Goal: Task Accomplishment & Management: Use online tool/utility

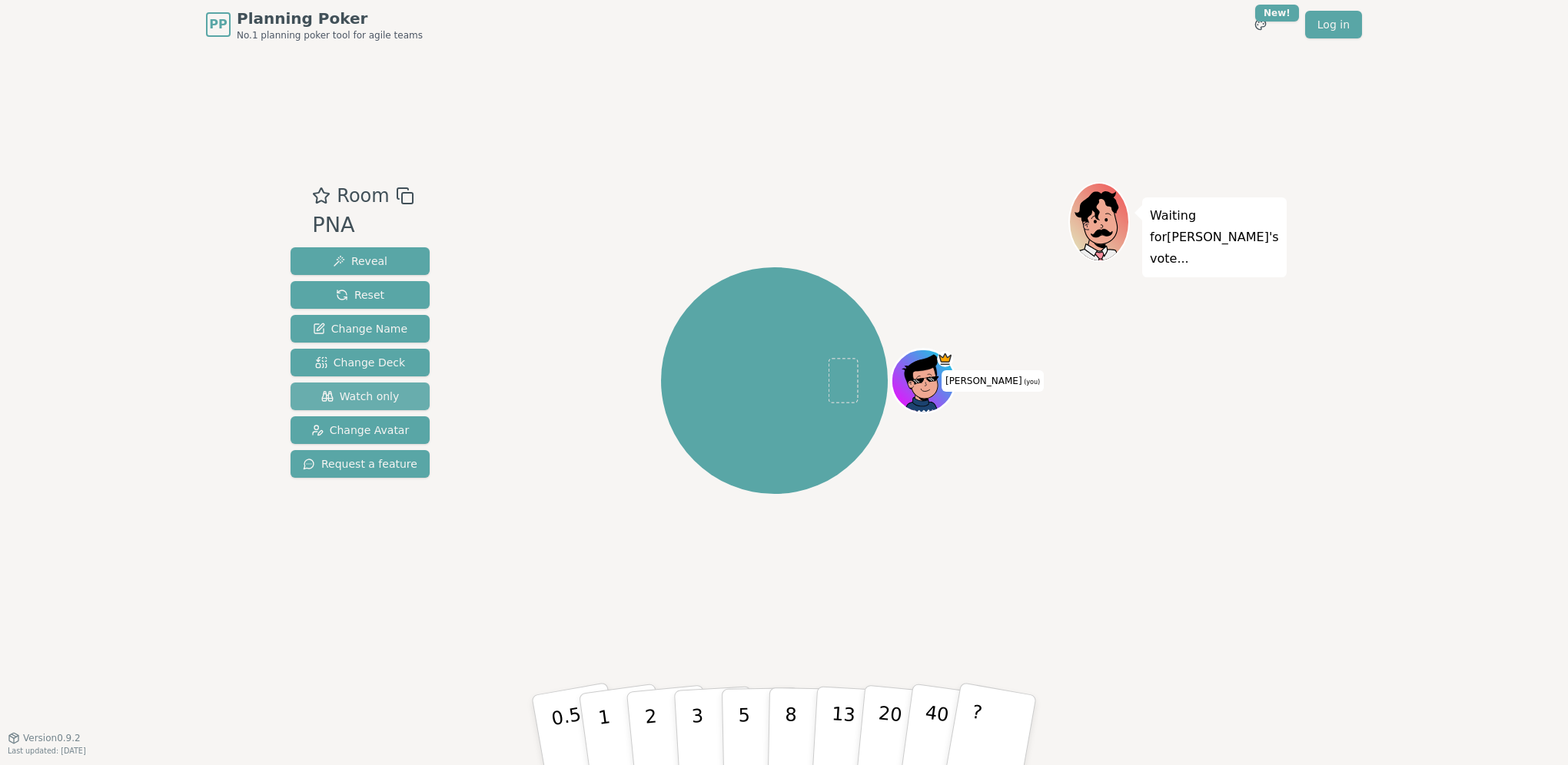
click at [388, 400] on span "Watch only" at bounding box center [361, 396] width 78 height 15
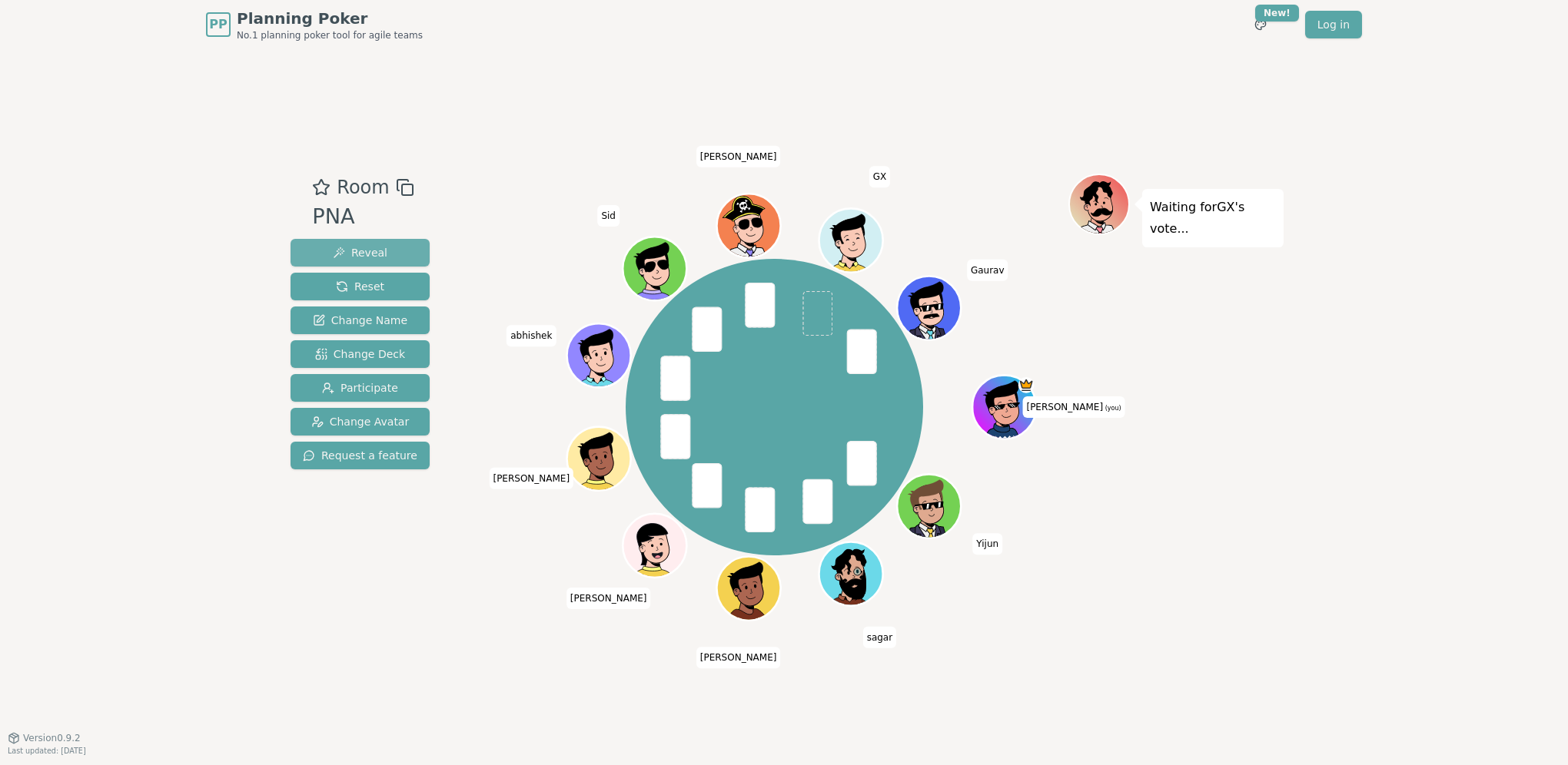
click at [335, 255] on span "Reveal" at bounding box center [360, 252] width 54 height 15
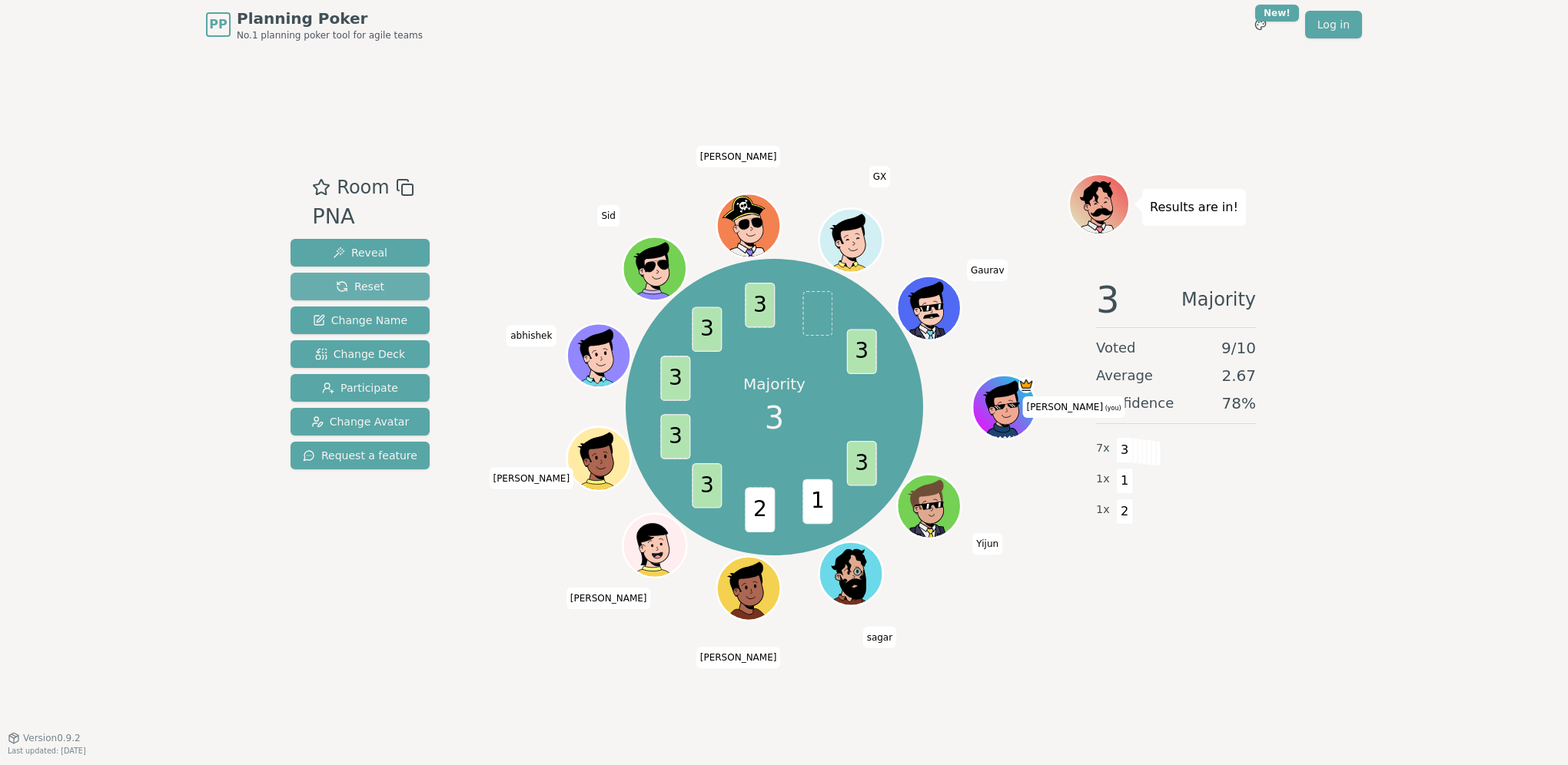
click at [396, 284] on button "Reset" at bounding box center [361, 286] width 139 height 28
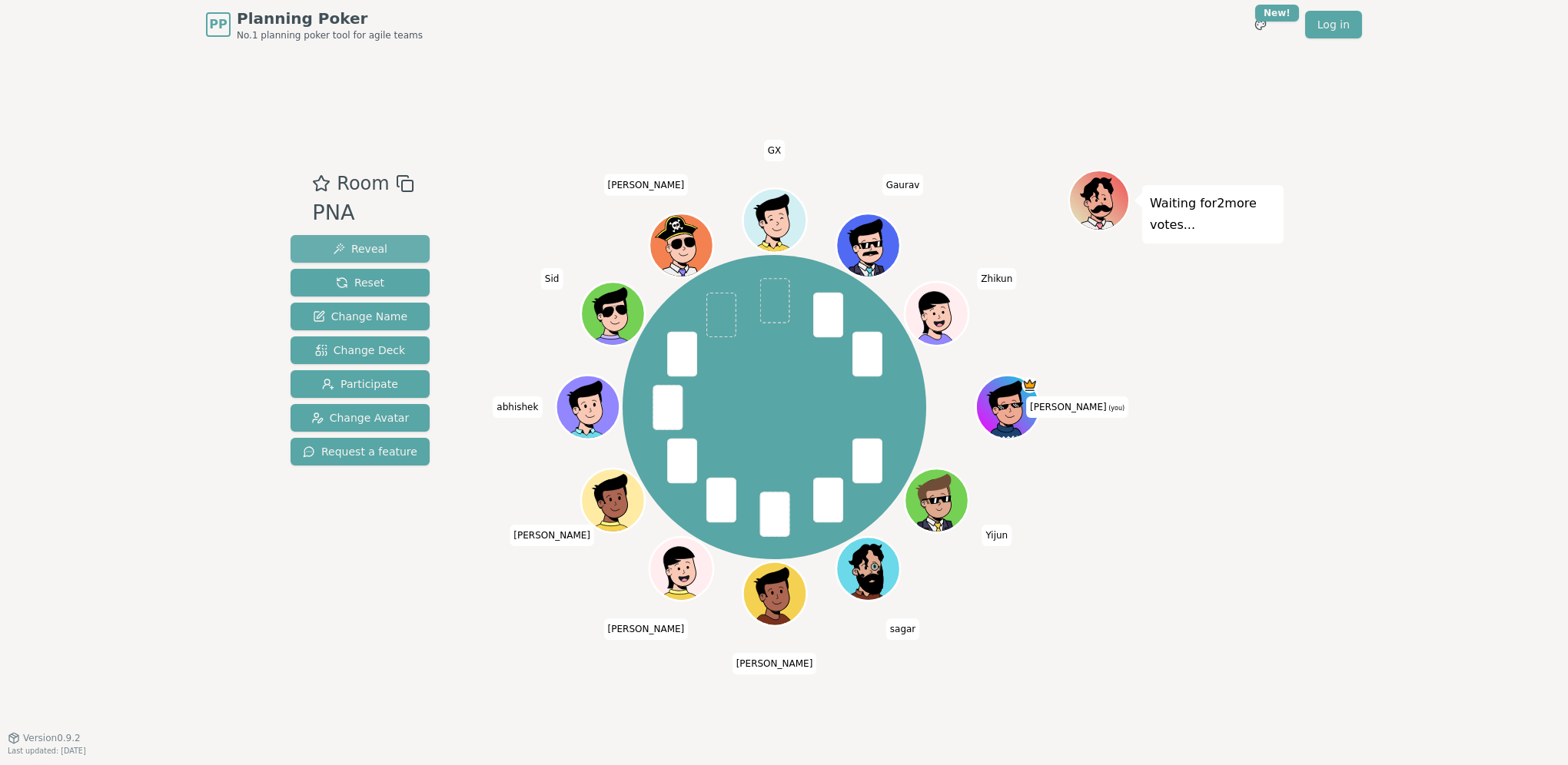
click at [372, 237] on button "Reveal" at bounding box center [361, 249] width 139 height 28
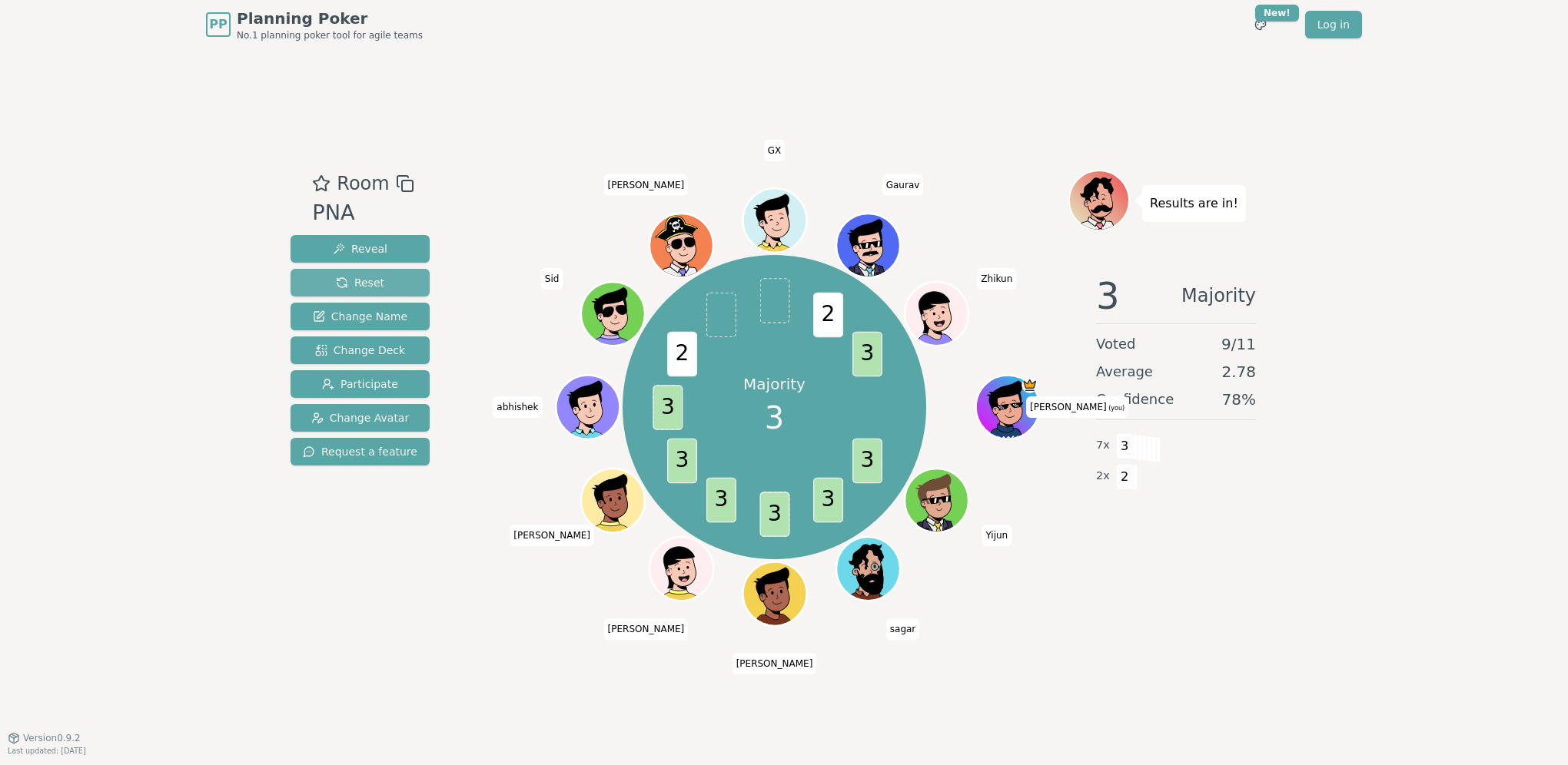
click at [389, 288] on button "Reset" at bounding box center [361, 282] width 139 height 28
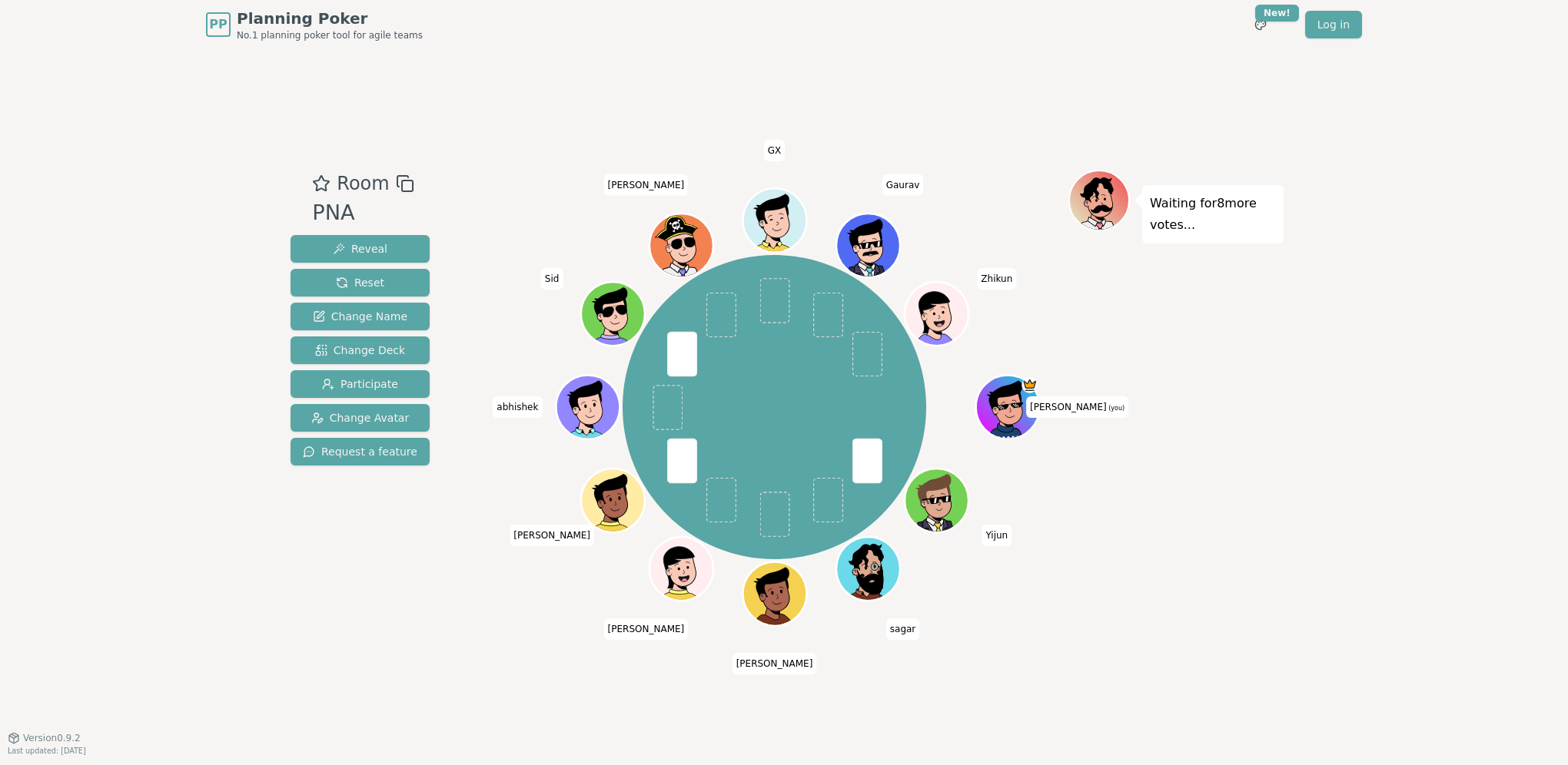
click at [363, 589] on div "Room PNA Reveal Reset Change Name Change Deck Participate Change Avatar Request…" at bounding box center [360, 393] width 151 height 446
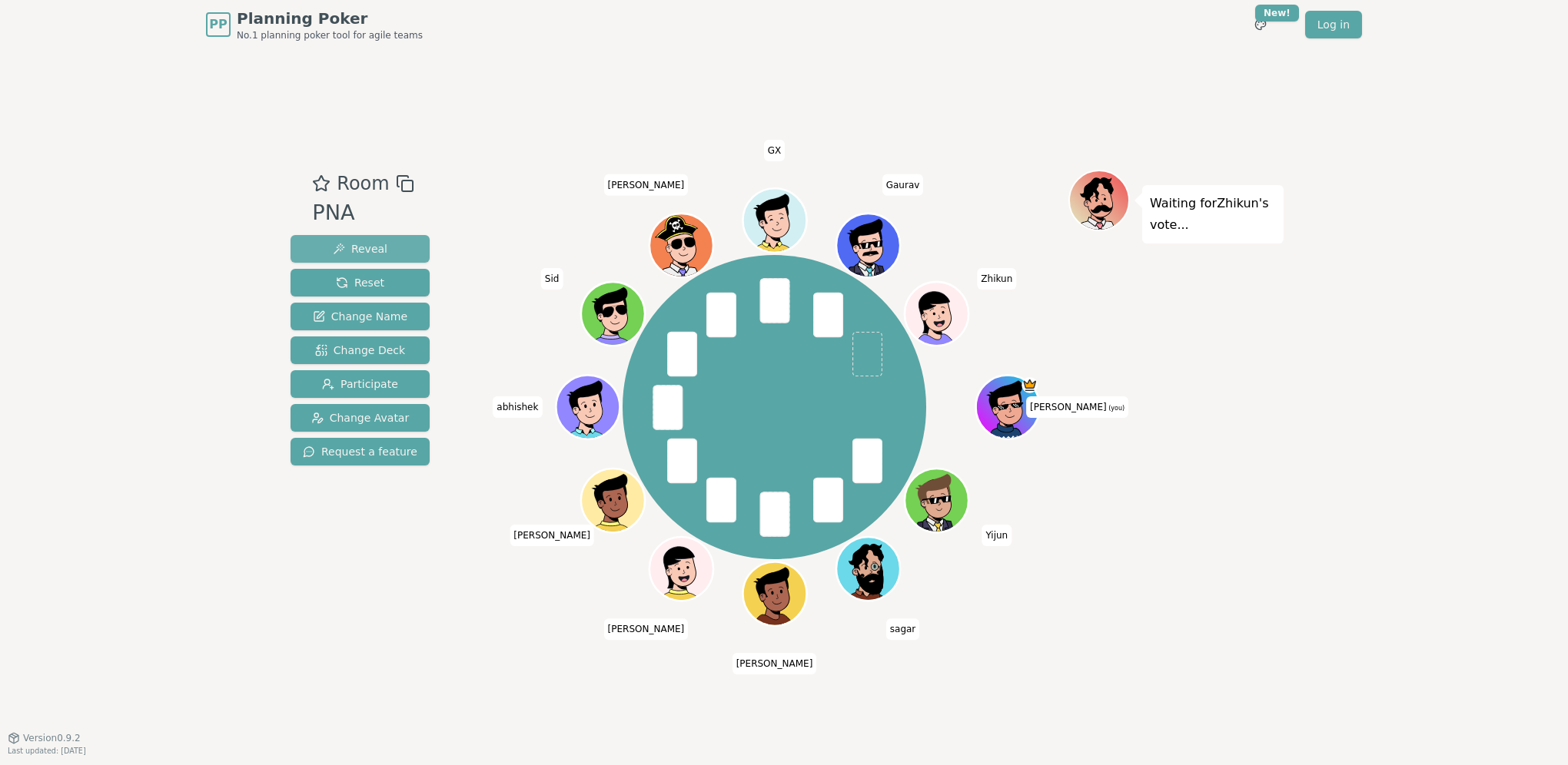
click at [379, 243] on span "Reveal" at bounding box center [360, 249] width 54 height 15
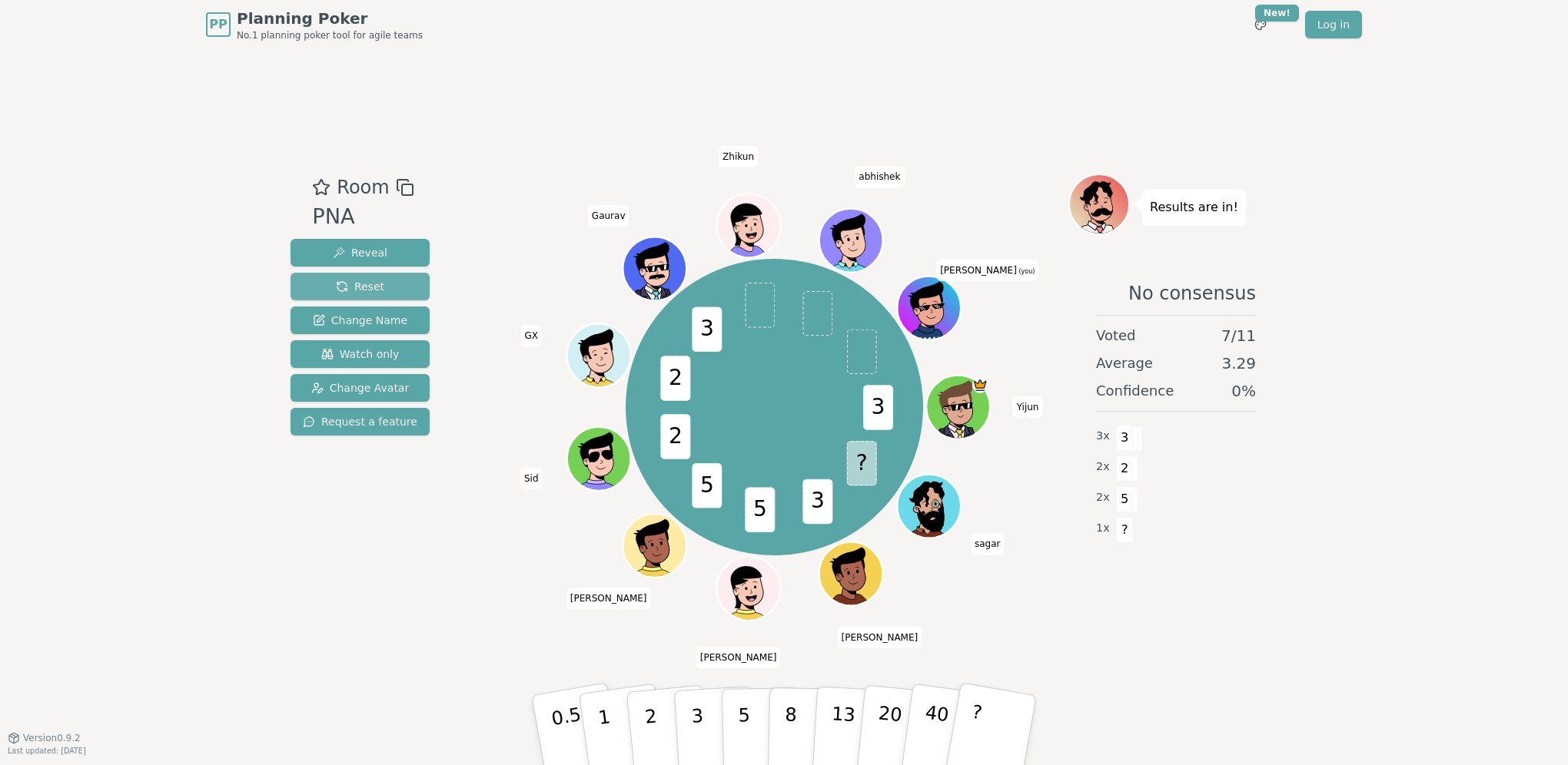
click at [351, 285] on span "Reset" at bounding box center [360, 286] width 48 height 15
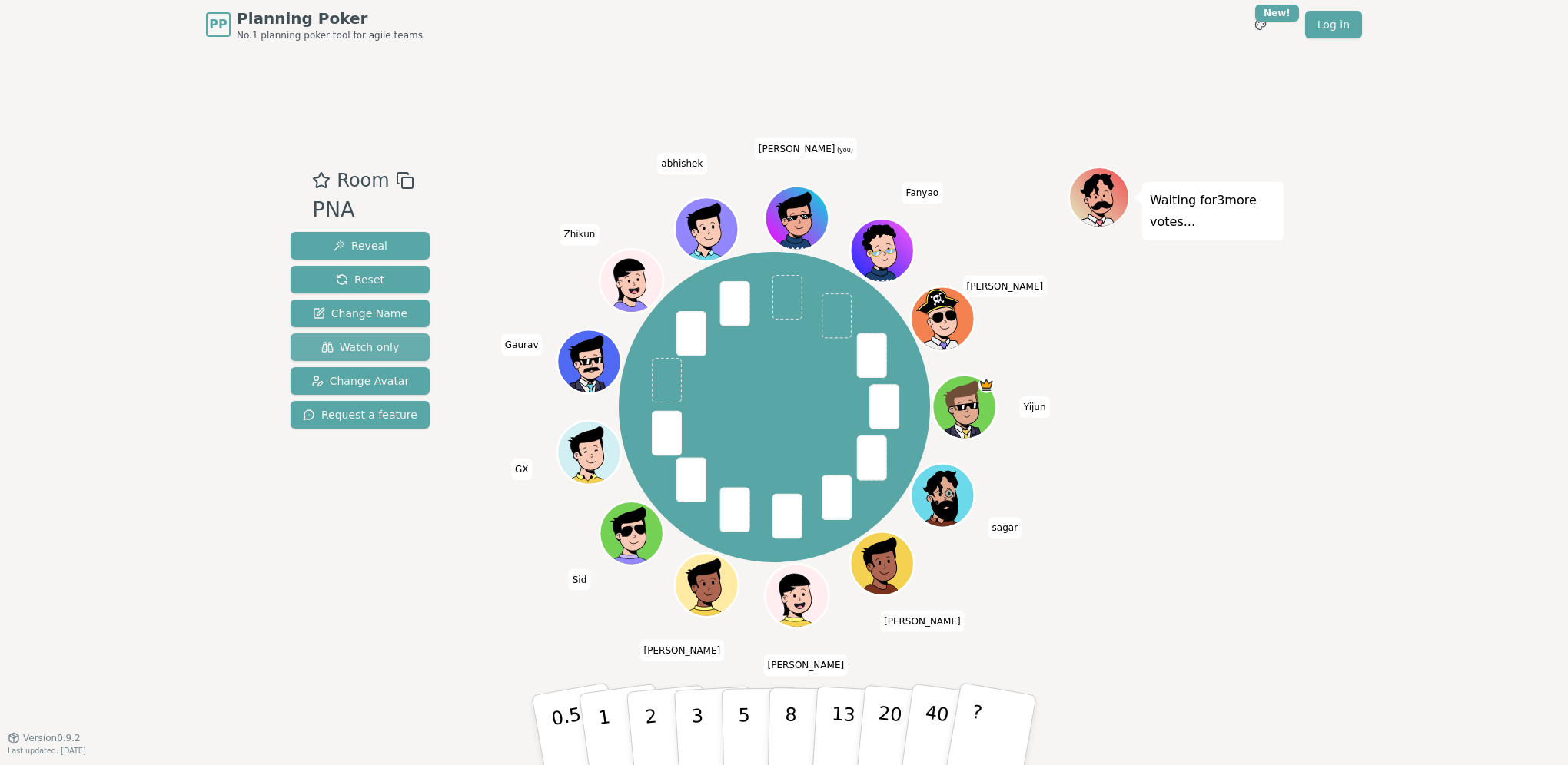
click at [379, 348] on span "Watch only" at bounding box center [361, 348] width 78 height 15
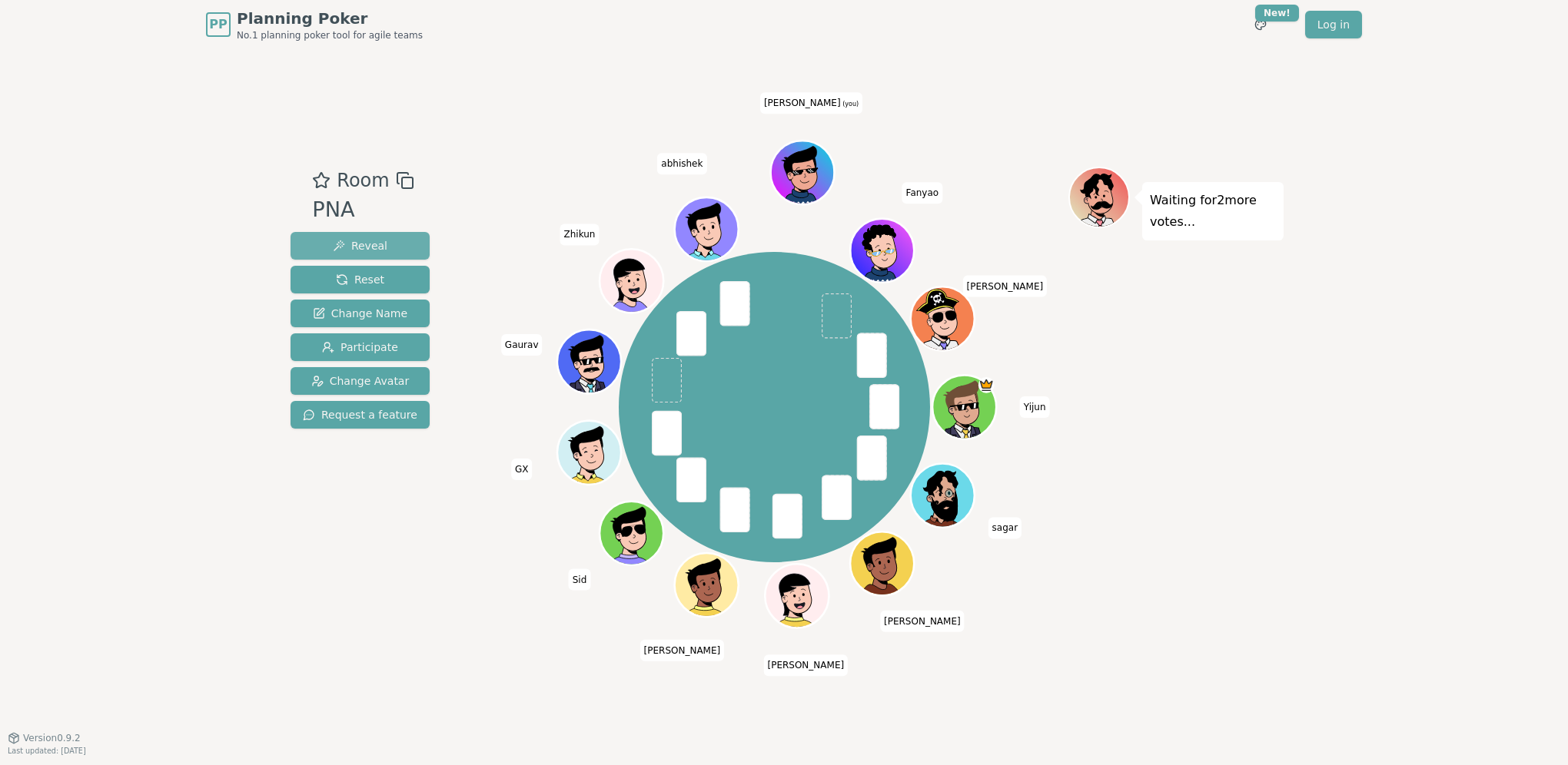
click at [372, 246] on span "Reveal" at bounding box center [360, 246] width 54 height 15
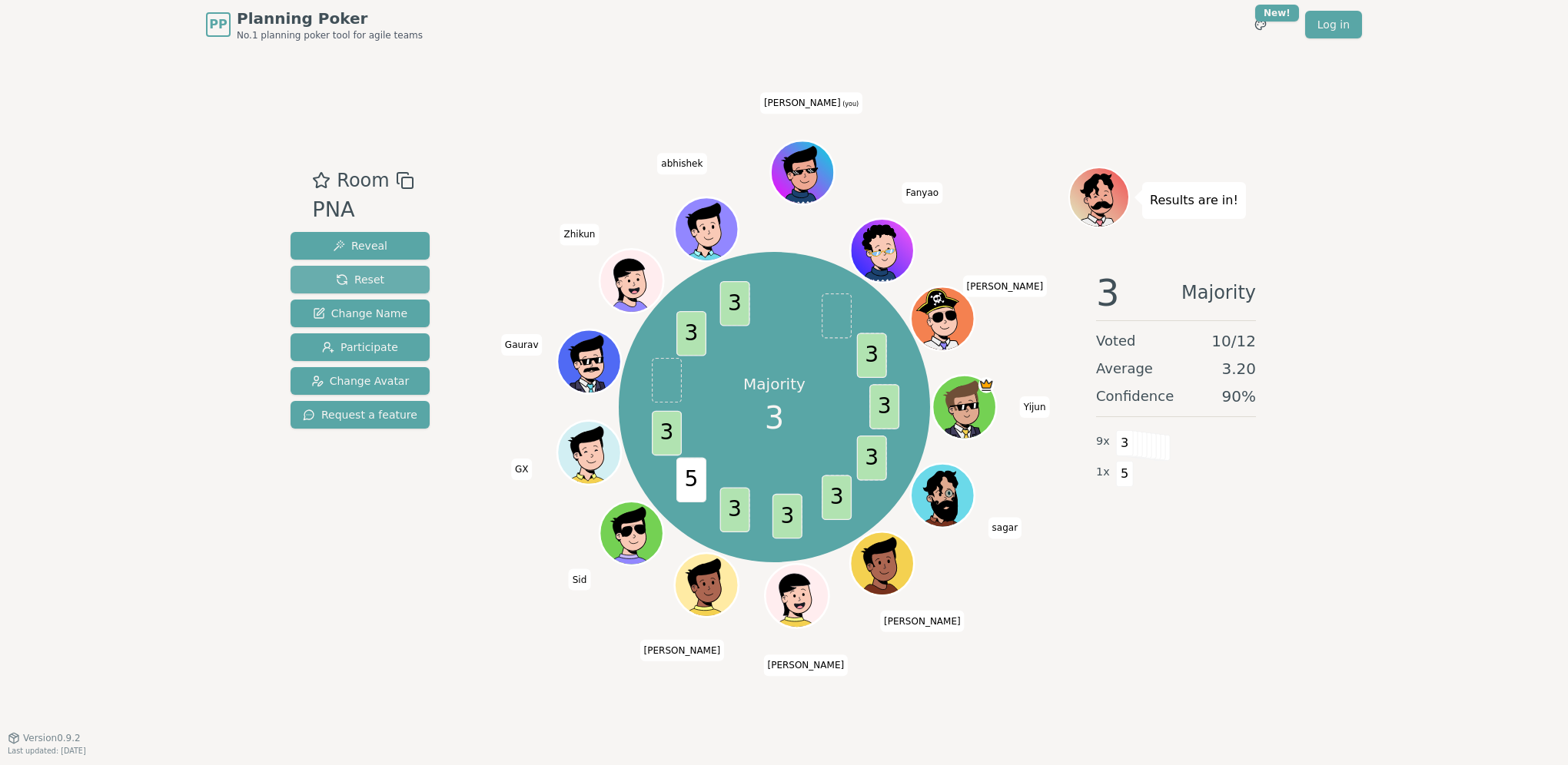
click at [366, 285] on span "Reset" at bounding box center [360, 280] width 48 height 15
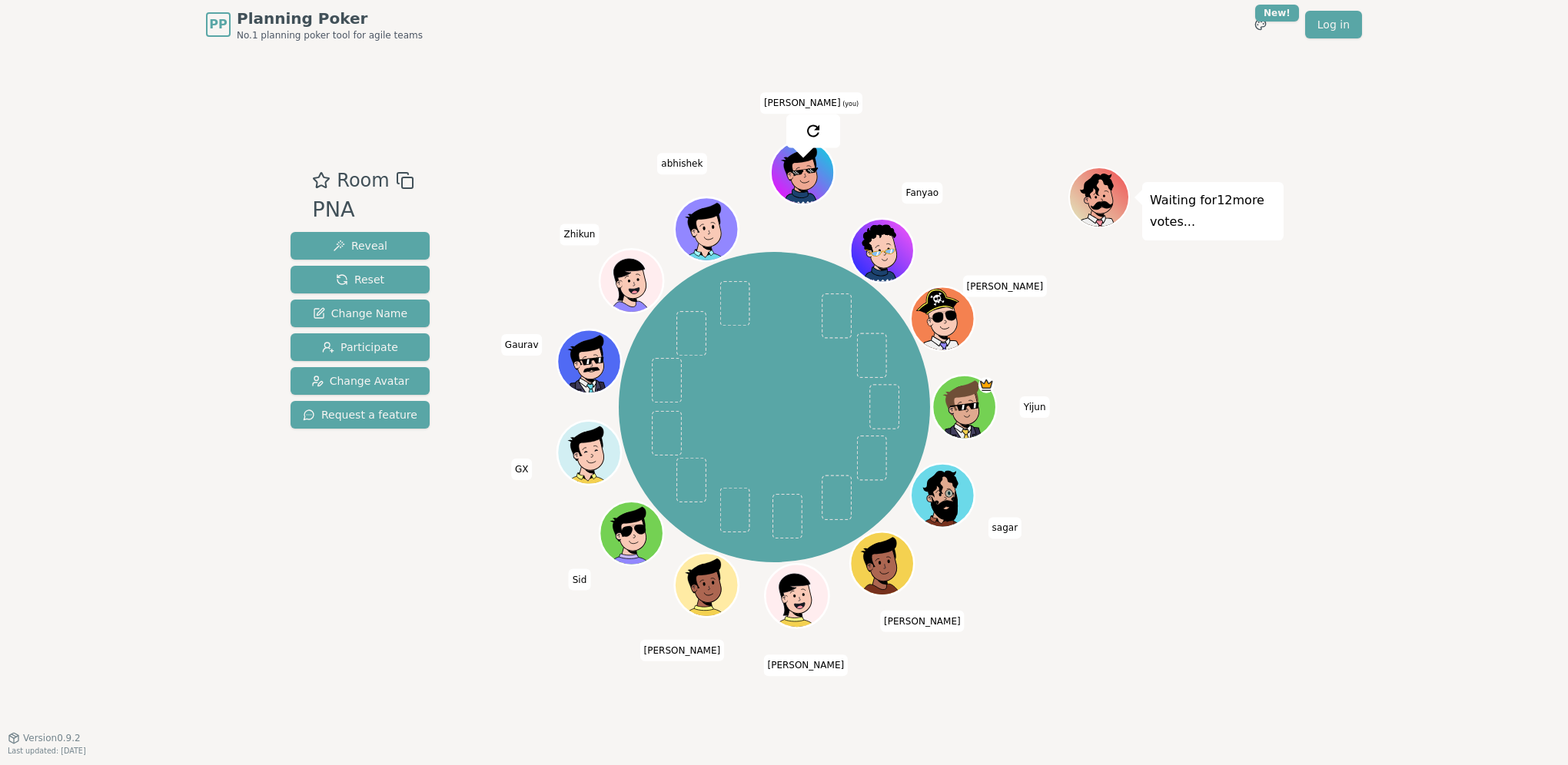
click at [473, 587] on div "Room PNA Reveal Reset Change Name Participate Change Avatar Request a feature Y…" at bounding box center [783, 393] width 999 height 453
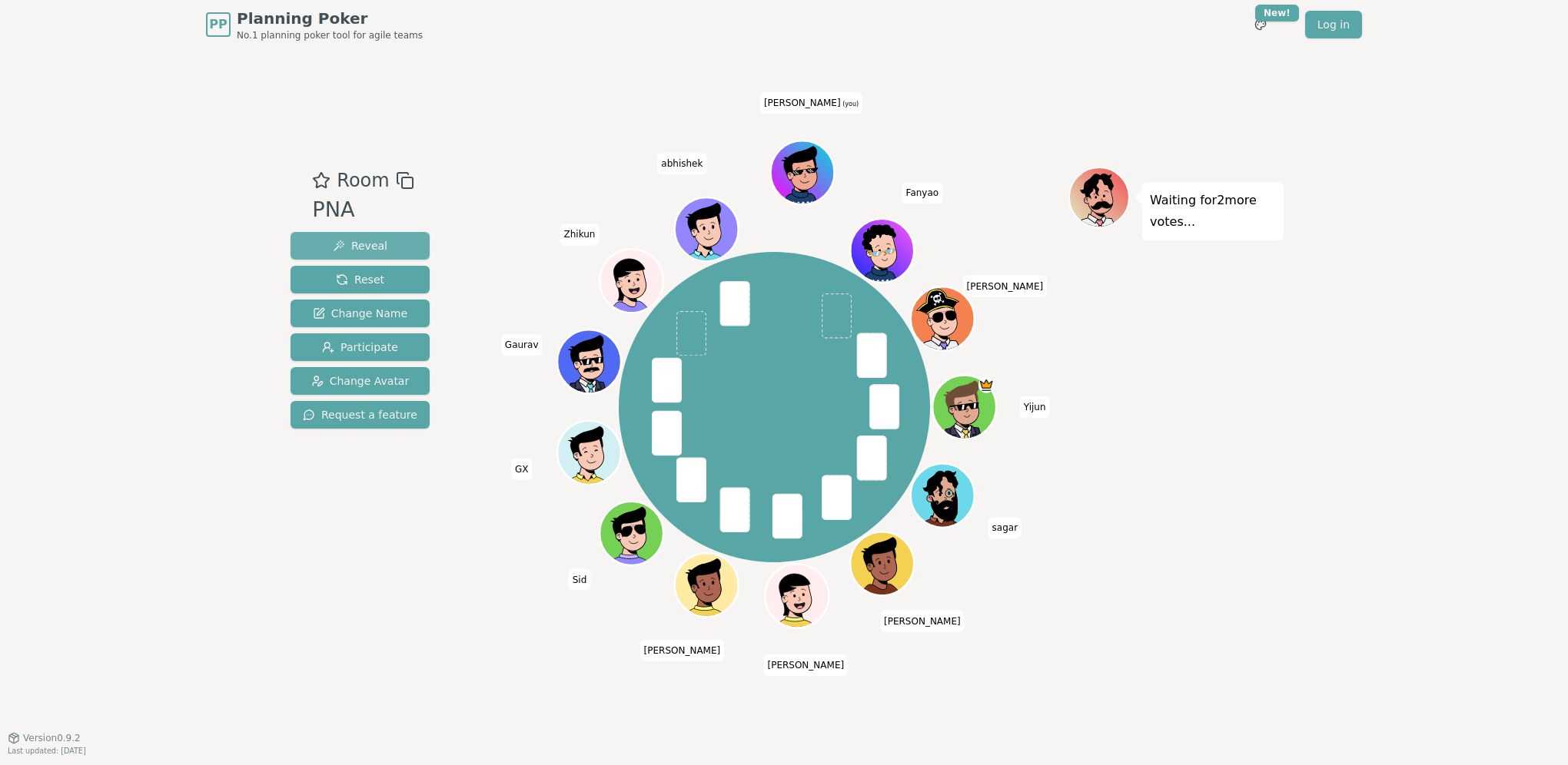
click at [339, 248] on span "Reveal" at bounding box center [360, 246] width 54 height 15
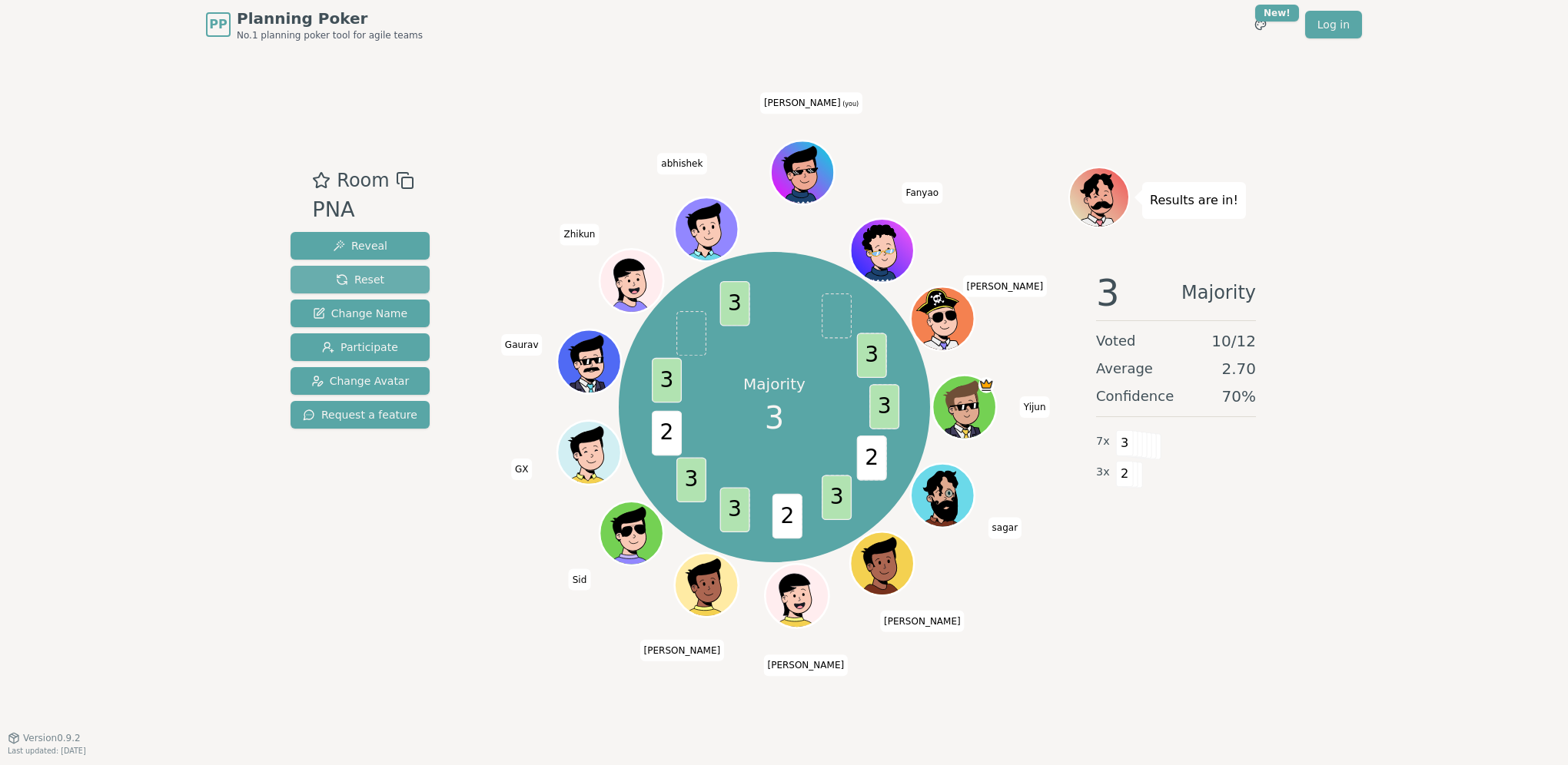
click at [371, 284] on span "Reset" at bounding box center [360, 280] width 48 height 15
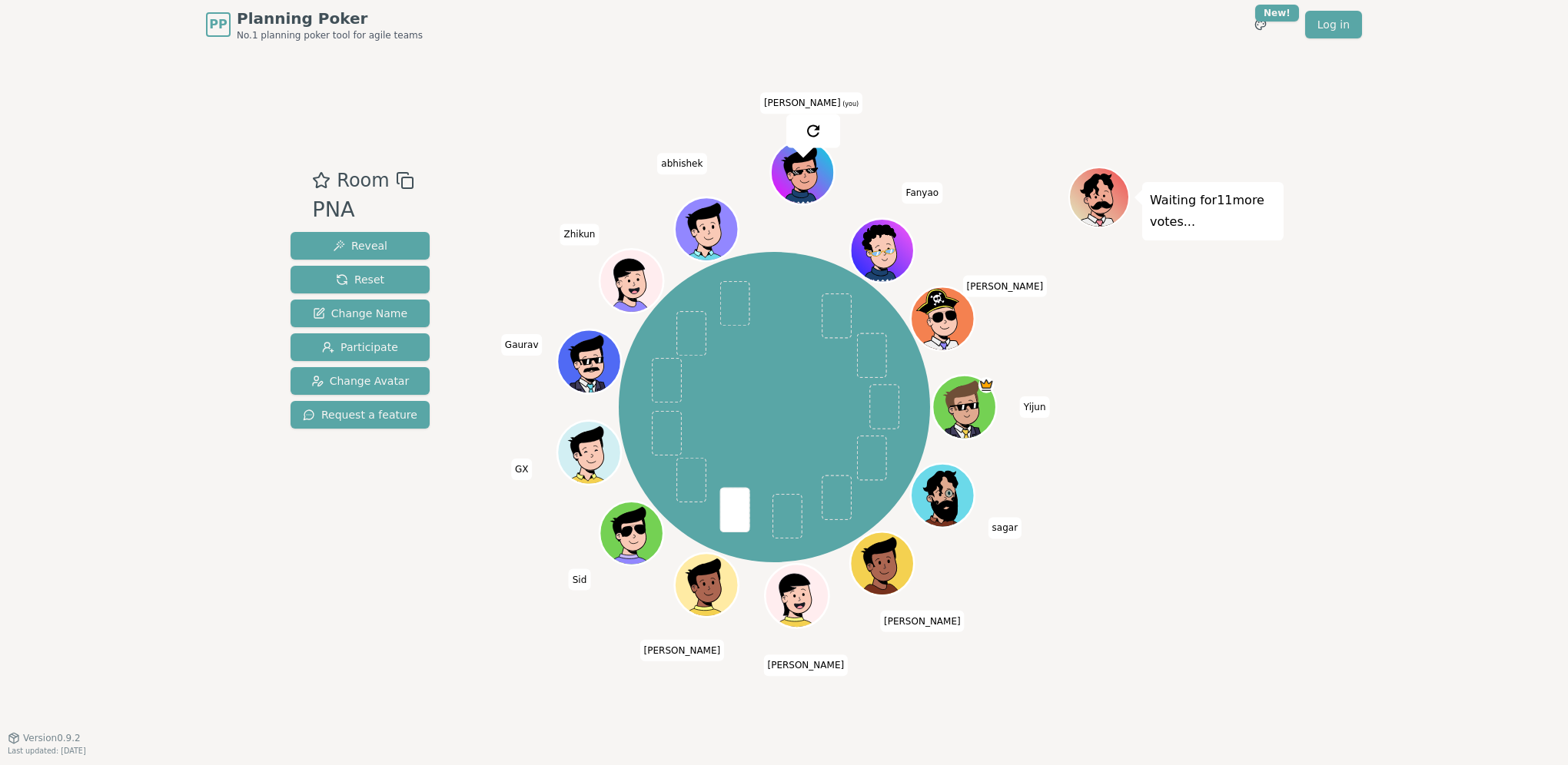
click at [538, 156] on div "Room PNA Reveal Reset Change Name Participate Change Avatar Request a feature Y…" at bounding box center [783, 394] width 999 height 688
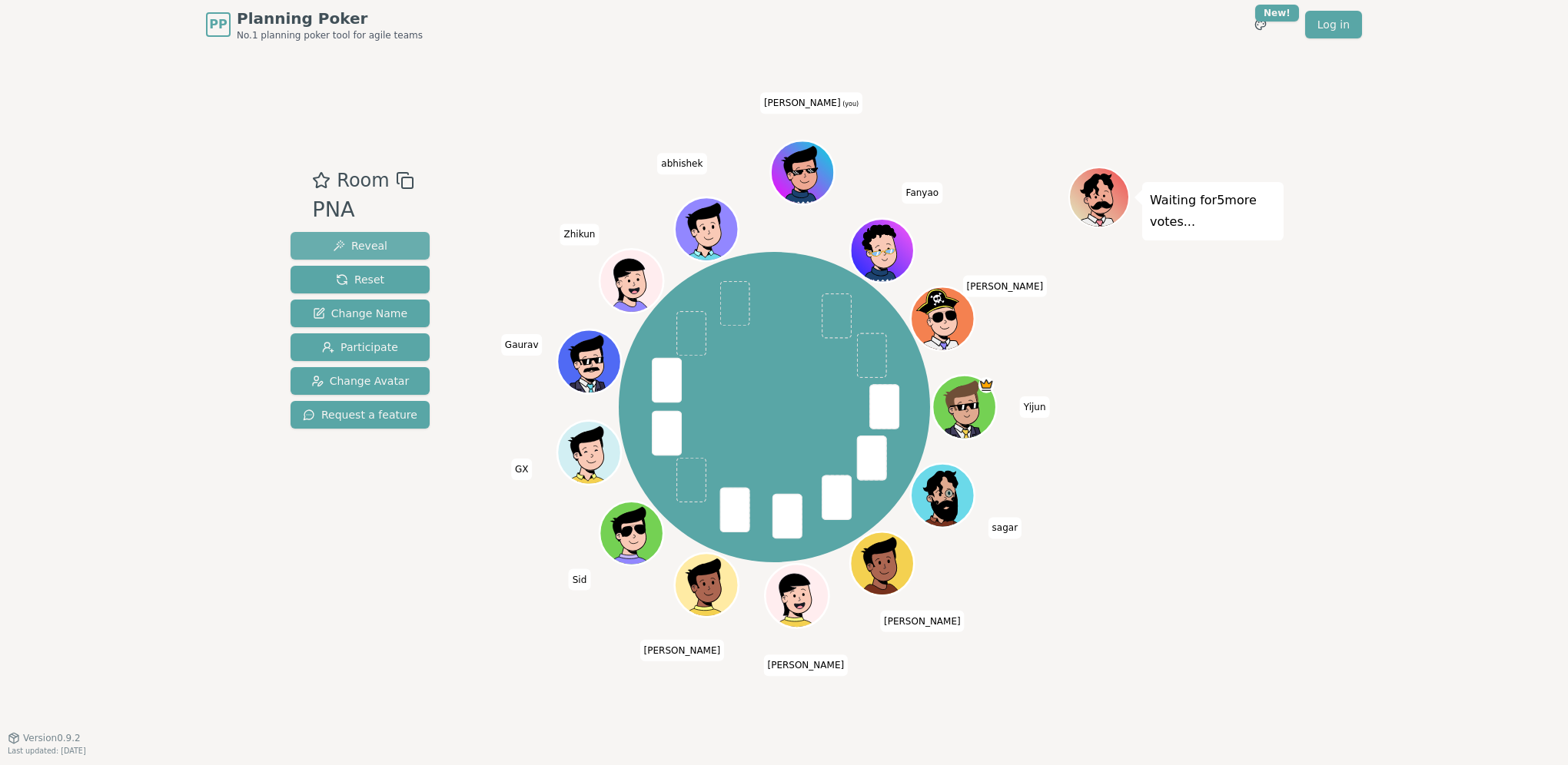
click at [376, 244] on span "Reveal" at bounding box center [360, 246] width 54 height 15
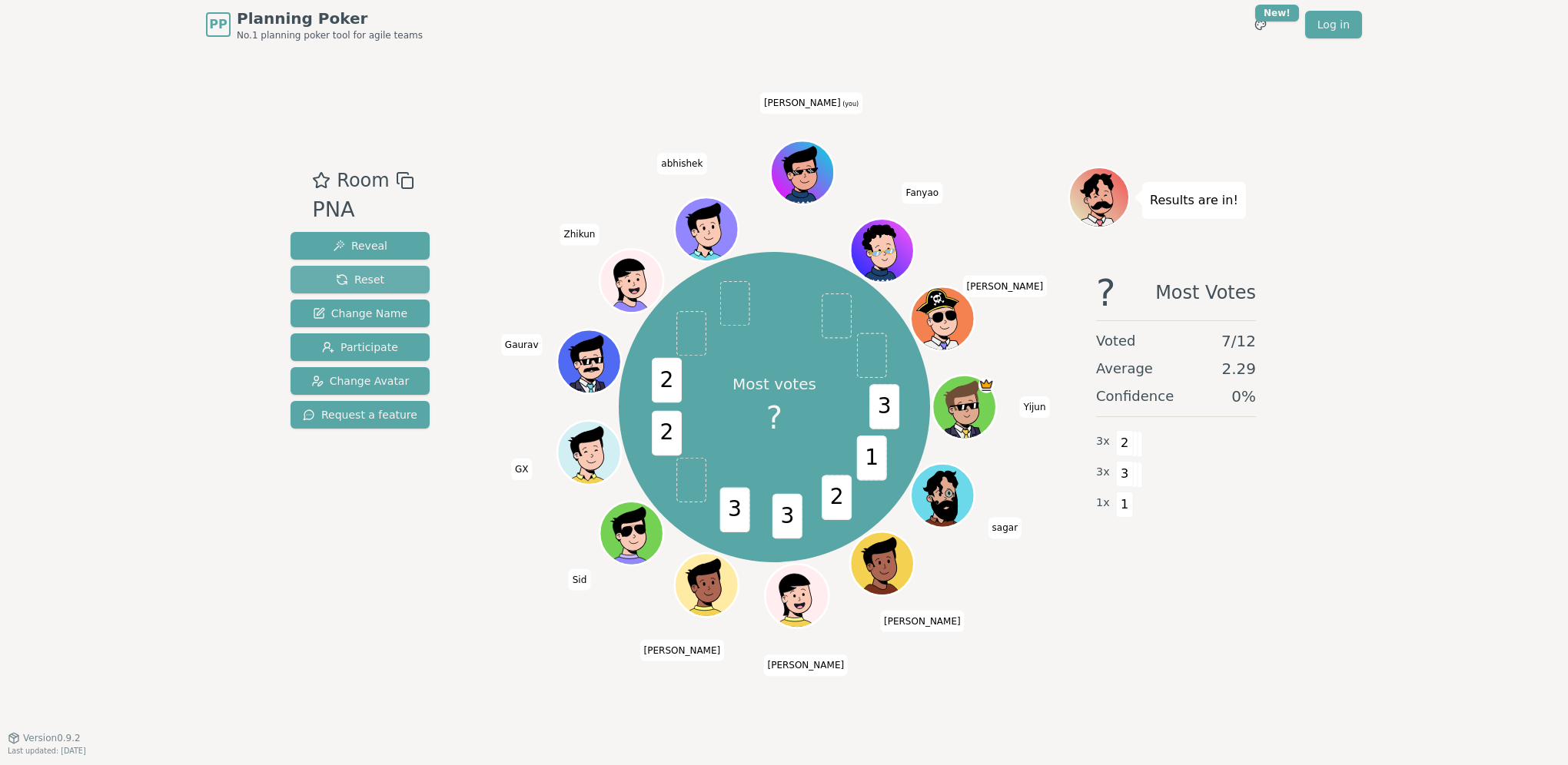
click at [383, 287] on button "Reset" at bounding box center [361, 280] width 139 height 28
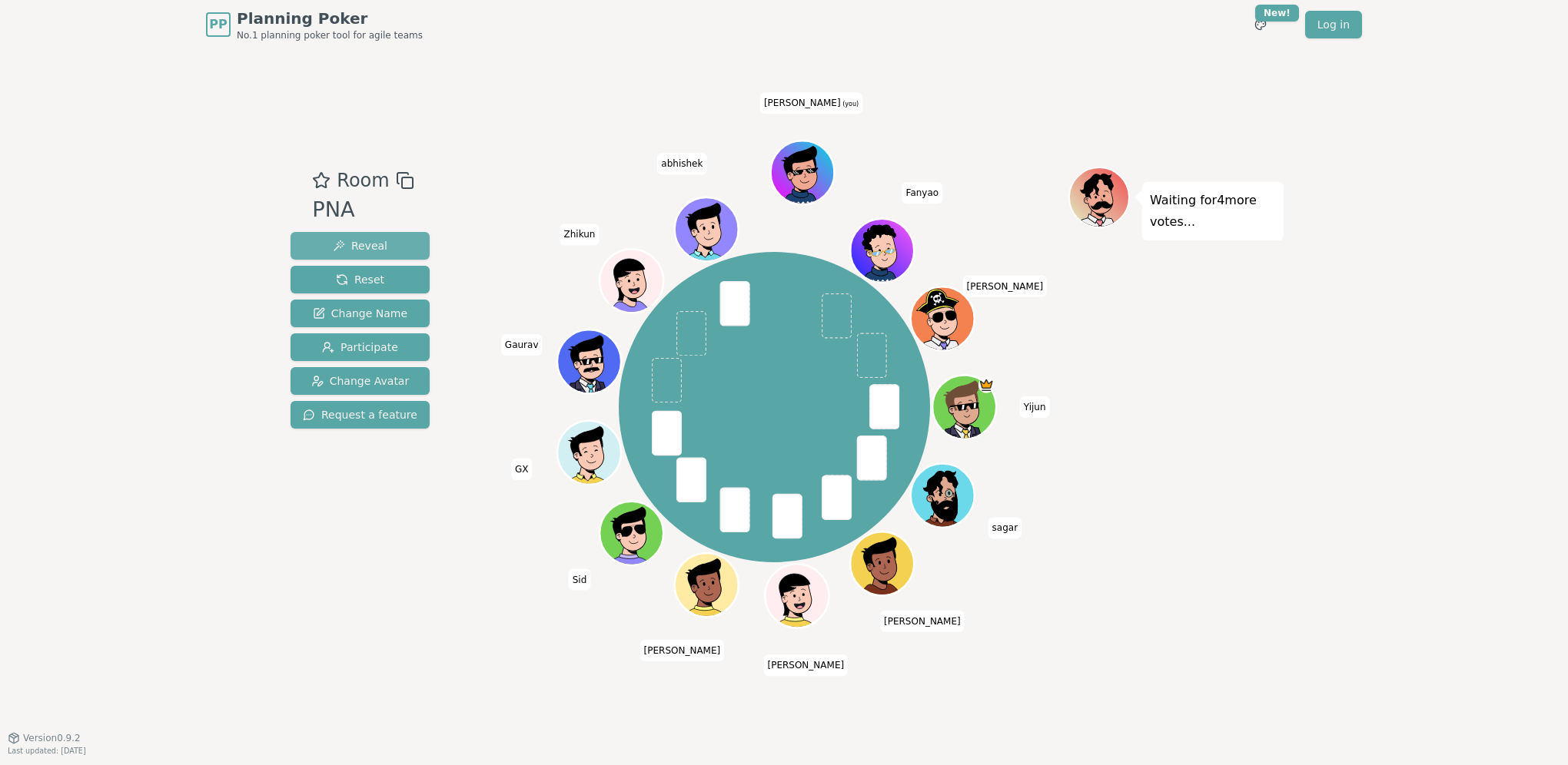
click at [389, 252] on button "Reveal" at bounding box center [361, 246] width 139 height 28
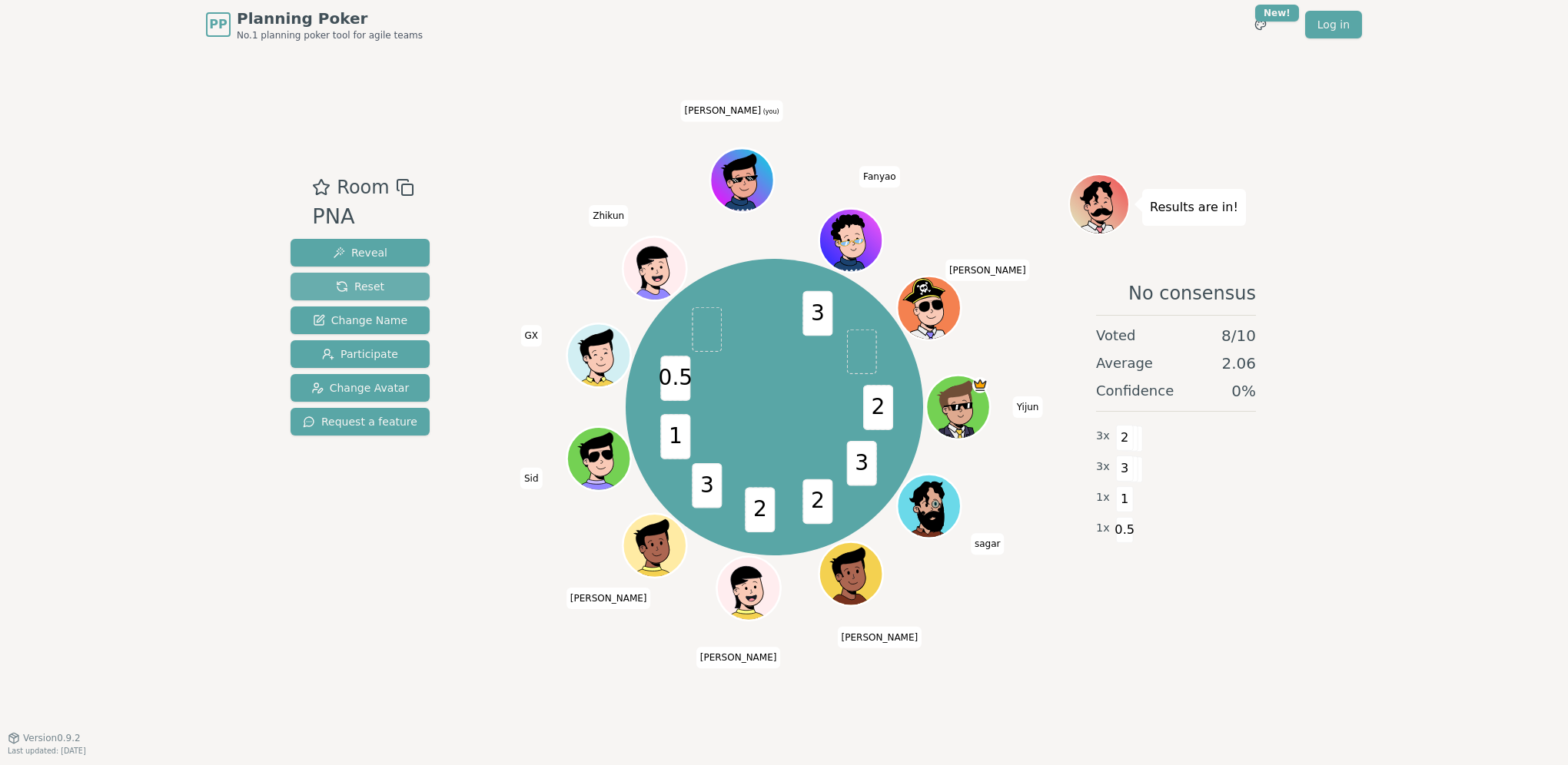
click at [381, 286] on button "Reset" at bounding box center [361, 286] width 139 height 28
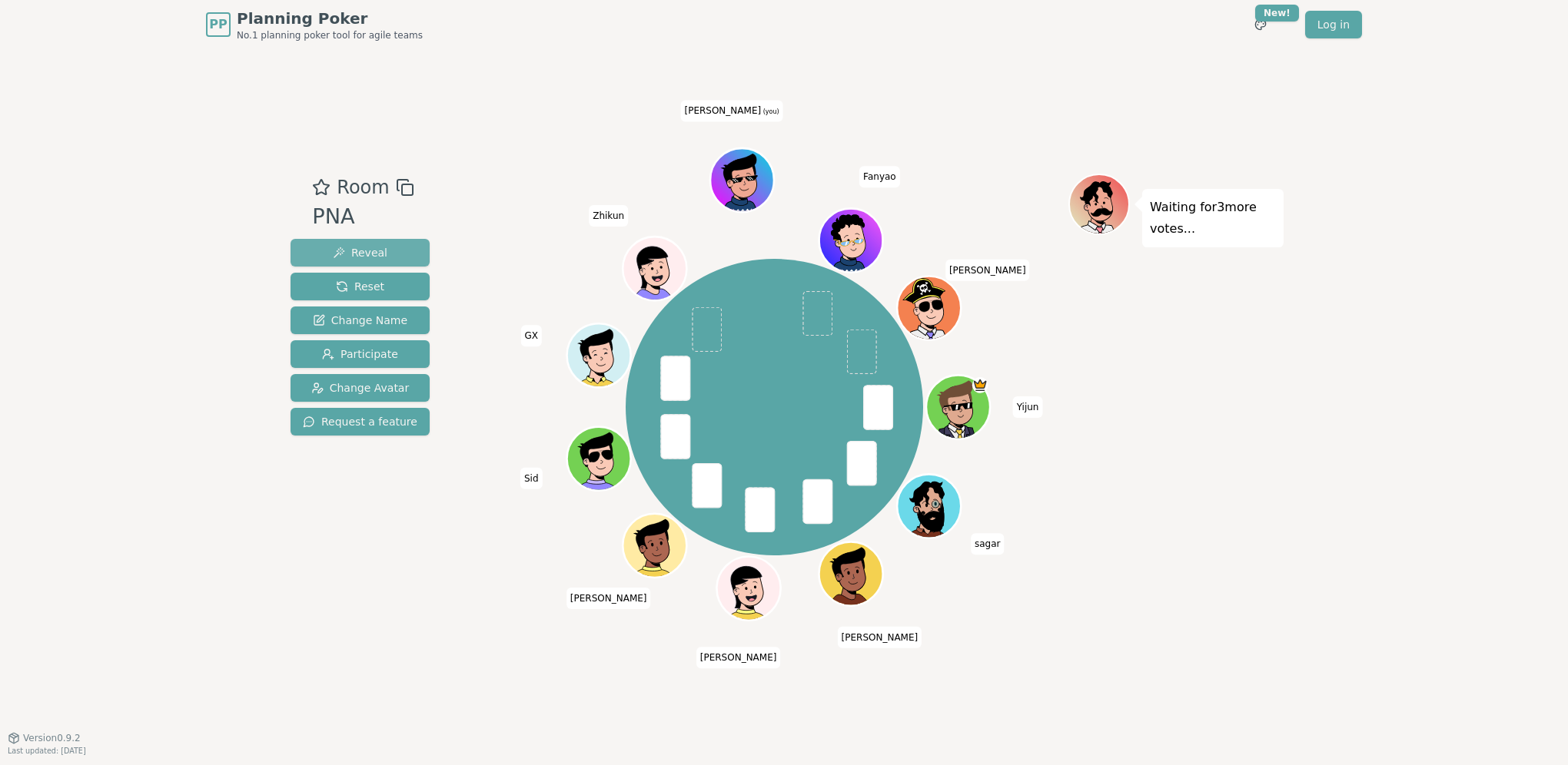
click at [388, 252] on button "Reveal" at bounding box center [361, 252] width 139 height 28
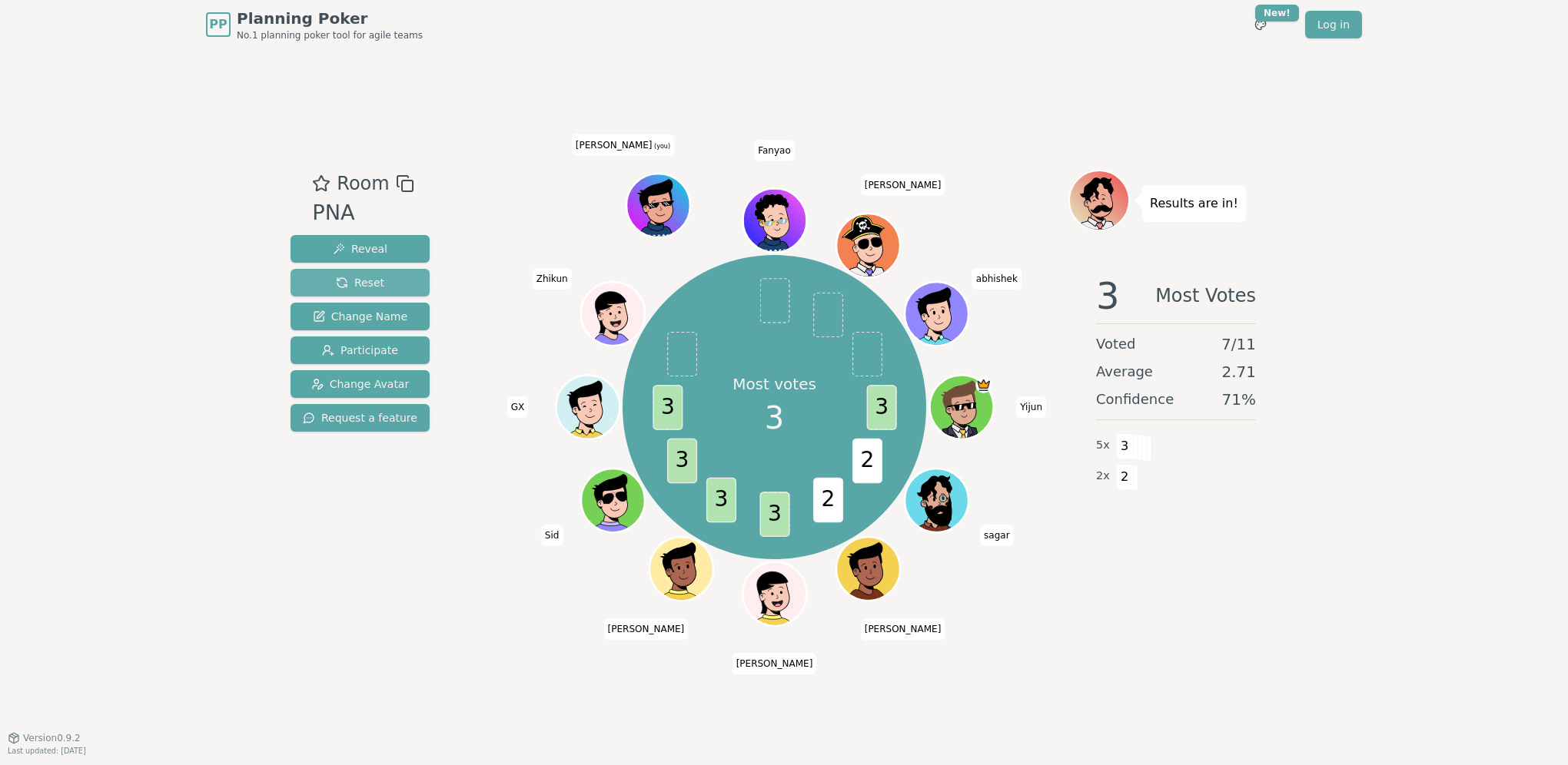
click at [392, 280] on button "Reset" at bounding box center [361, 282] width 139 height 28
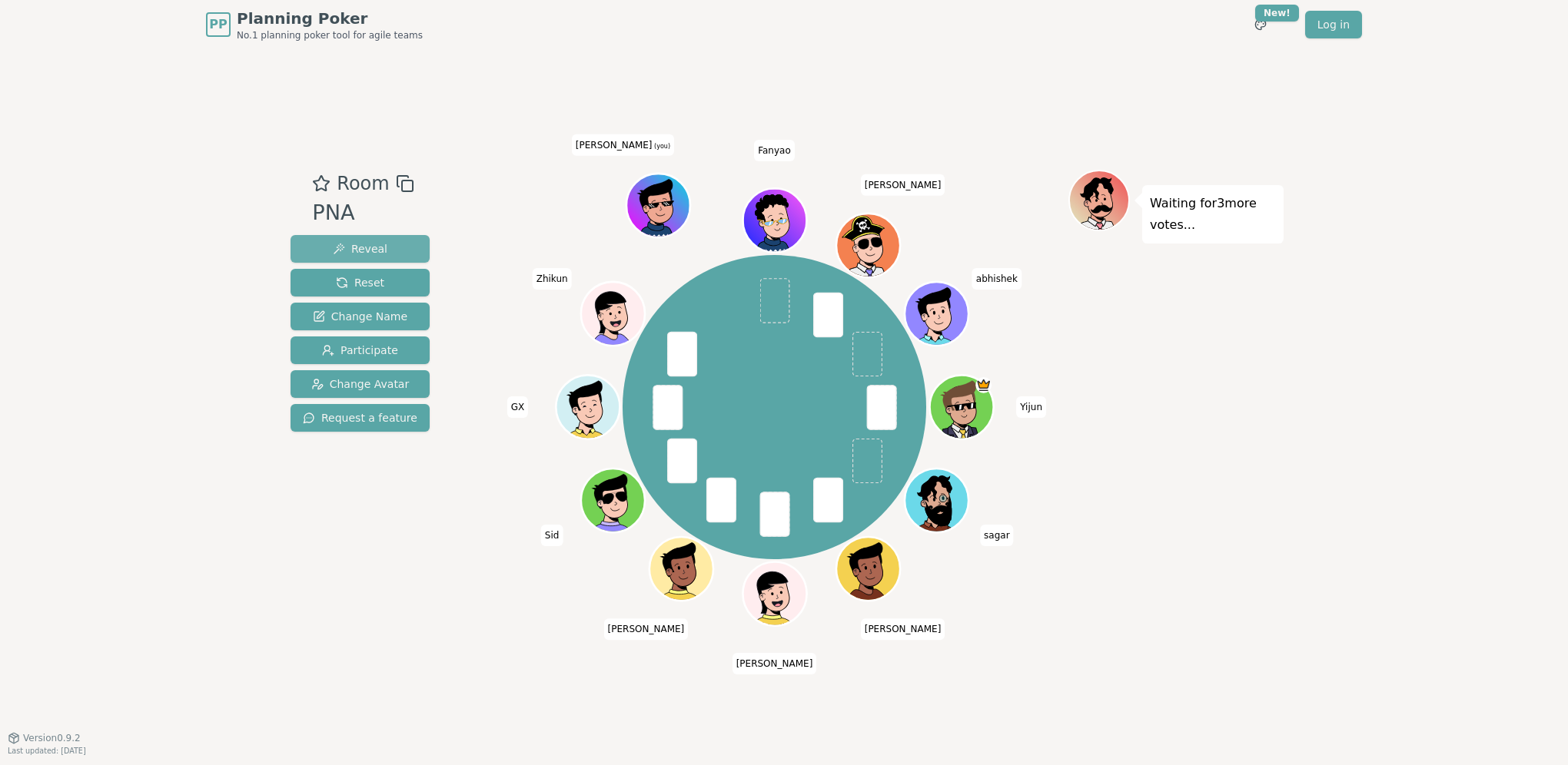
click at [367, 250] on span "Reveal" at bounding box center [360, 249] width 54 height 15
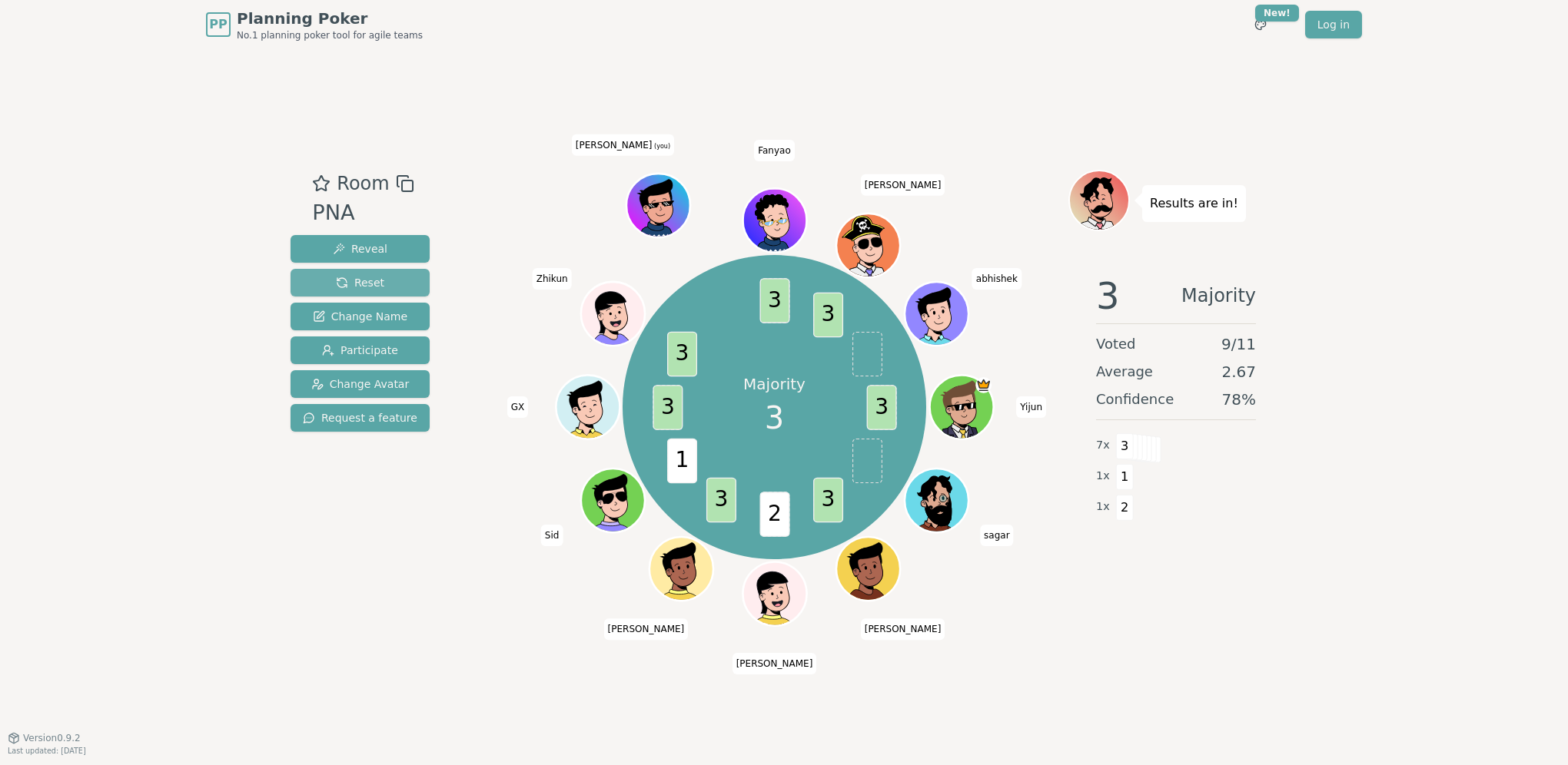
click at [364, 282] on span "Reset" at bounding box center [360, 283] width 48 height 15
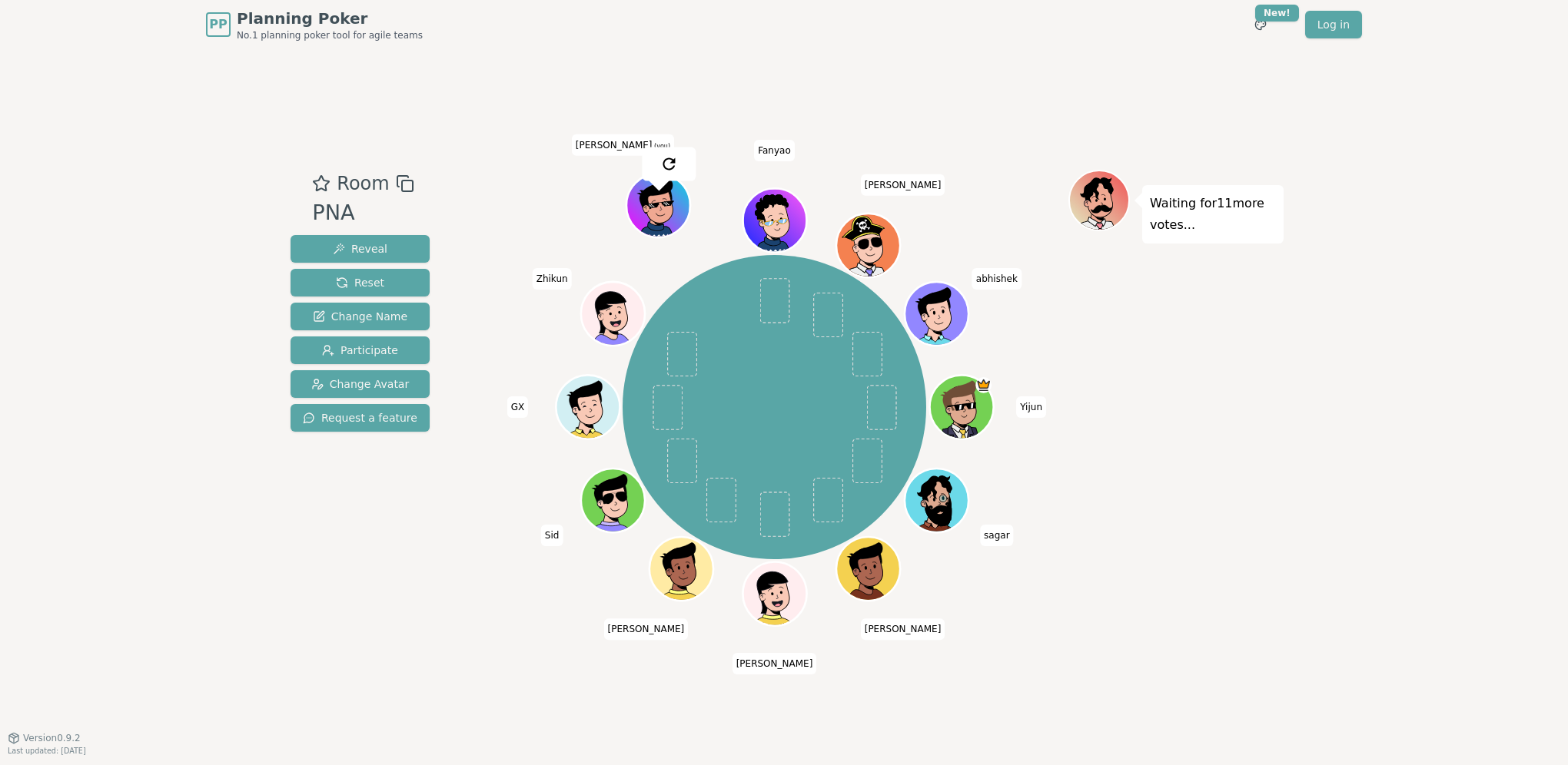
click at [190, 363] on div "PP Planning Poker No.1 planning poker tool for agile teams Toggle theme New! Lo…" at bounding box center [784, 382] width 1568 height 765
click at [262, 374] on div "PP Planning Poker No.1 planning poker tool for agile teams Toggle theme New! Lo…" at bounding box center [784, 382] width 1568 height 765
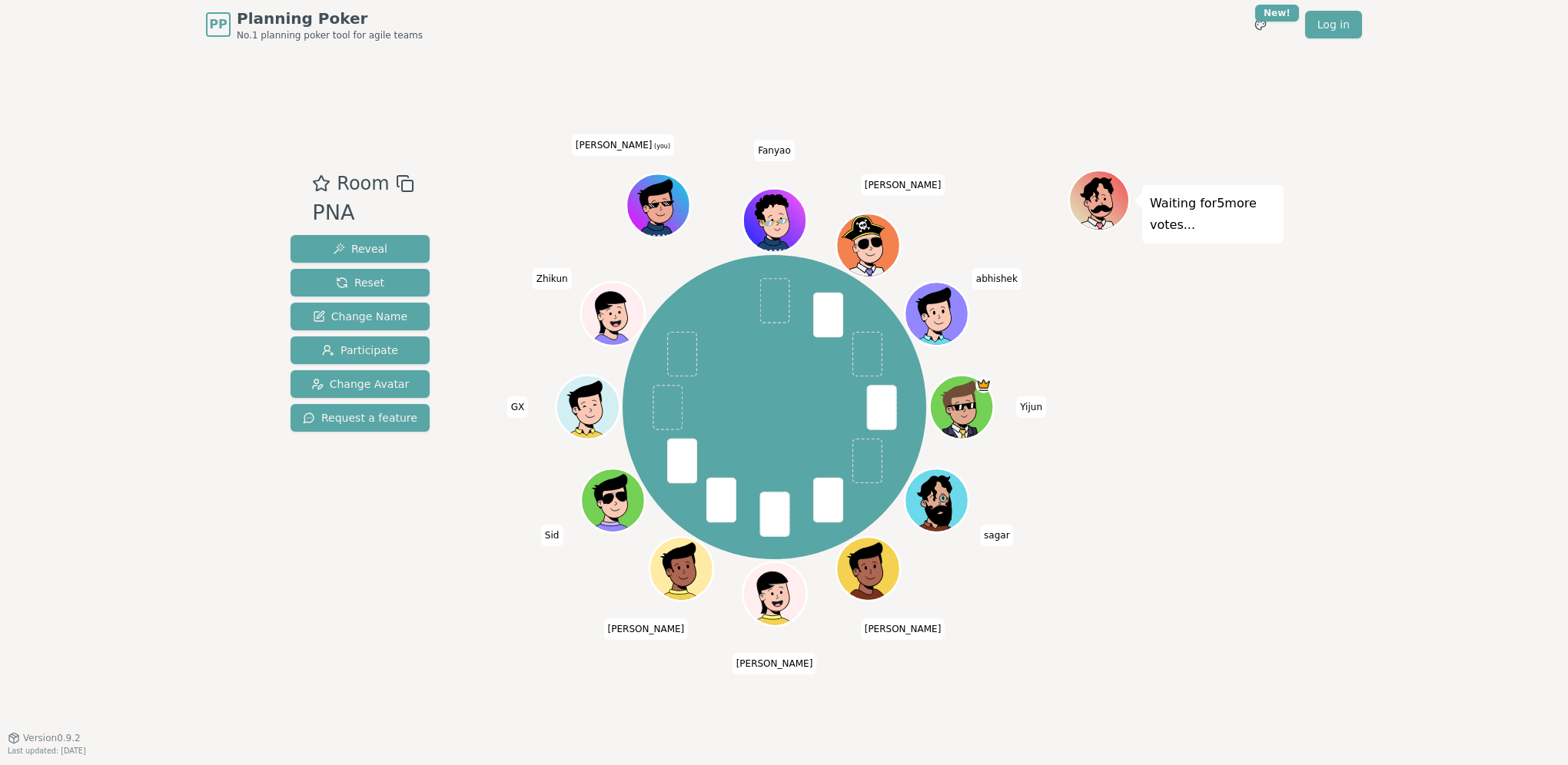
drag, startPoint x: 366, startPoint y: 244, endPoint x: 532, endPoint y: 86, distance: 229.2
click at [532, 86] on div "Room PNA Reveal Reset Change Name Participate Change Avatar Request a feature Y…" at bounding box center [783, 394] width 999 height 688
click at [423, 135] on div "Room PNA Reveal Reset Change Name Participate Change Avatar Request a feature Y…" at bounding box center [783, 394] width 999 height 688
click at [383, 241] on button "Reveal" at bounding box center [361, 249] width 139 height 28
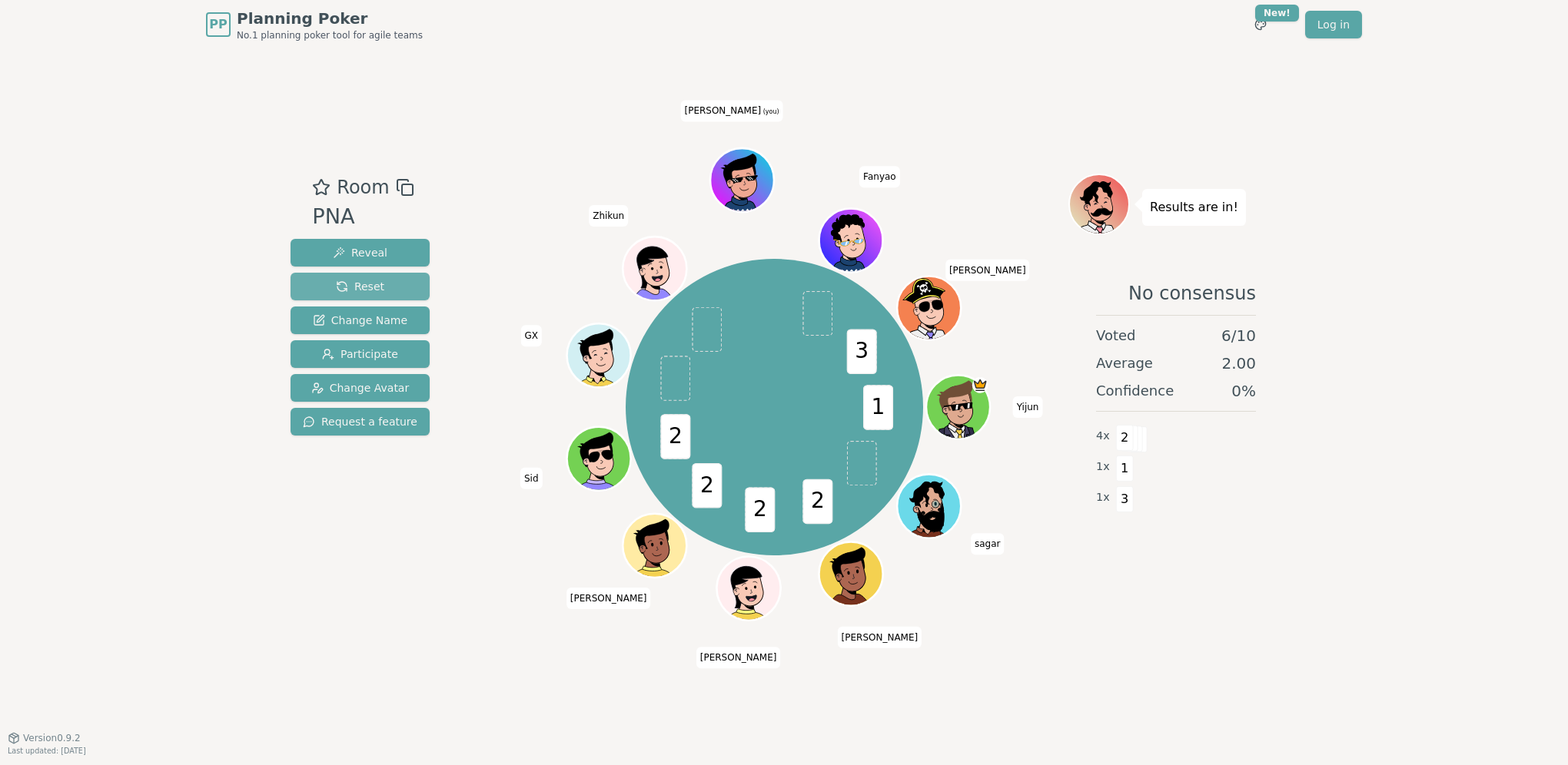
click at [393, 284] on button "Reset" at bounding box center [361, 286] width 139 height 28
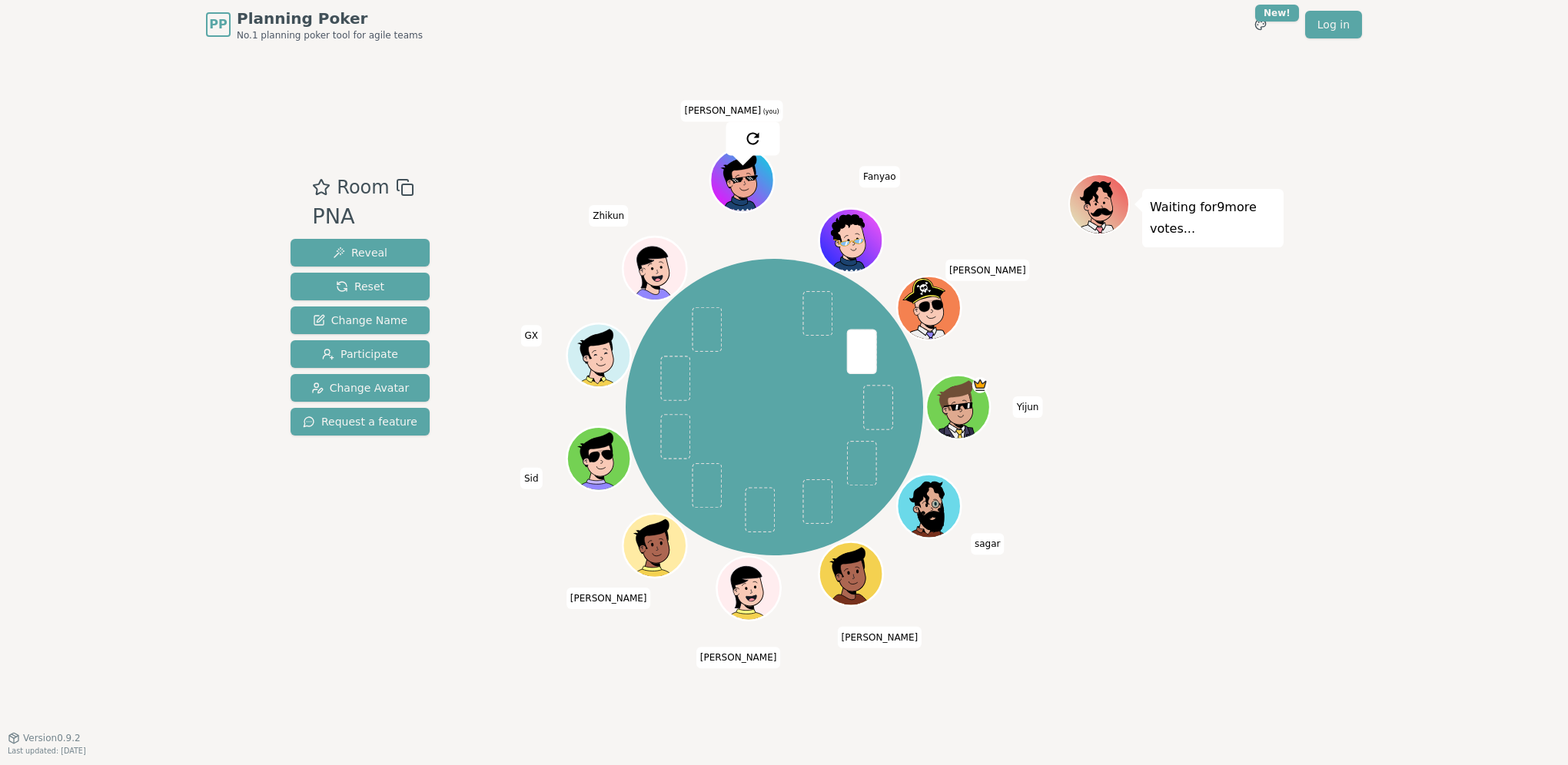
click at [436, 604] on div "Room PNA Reveal Reset Change Name Participate Change Avatar Request a feature Y…" at bounding box center [783, 393] width 999 height 439
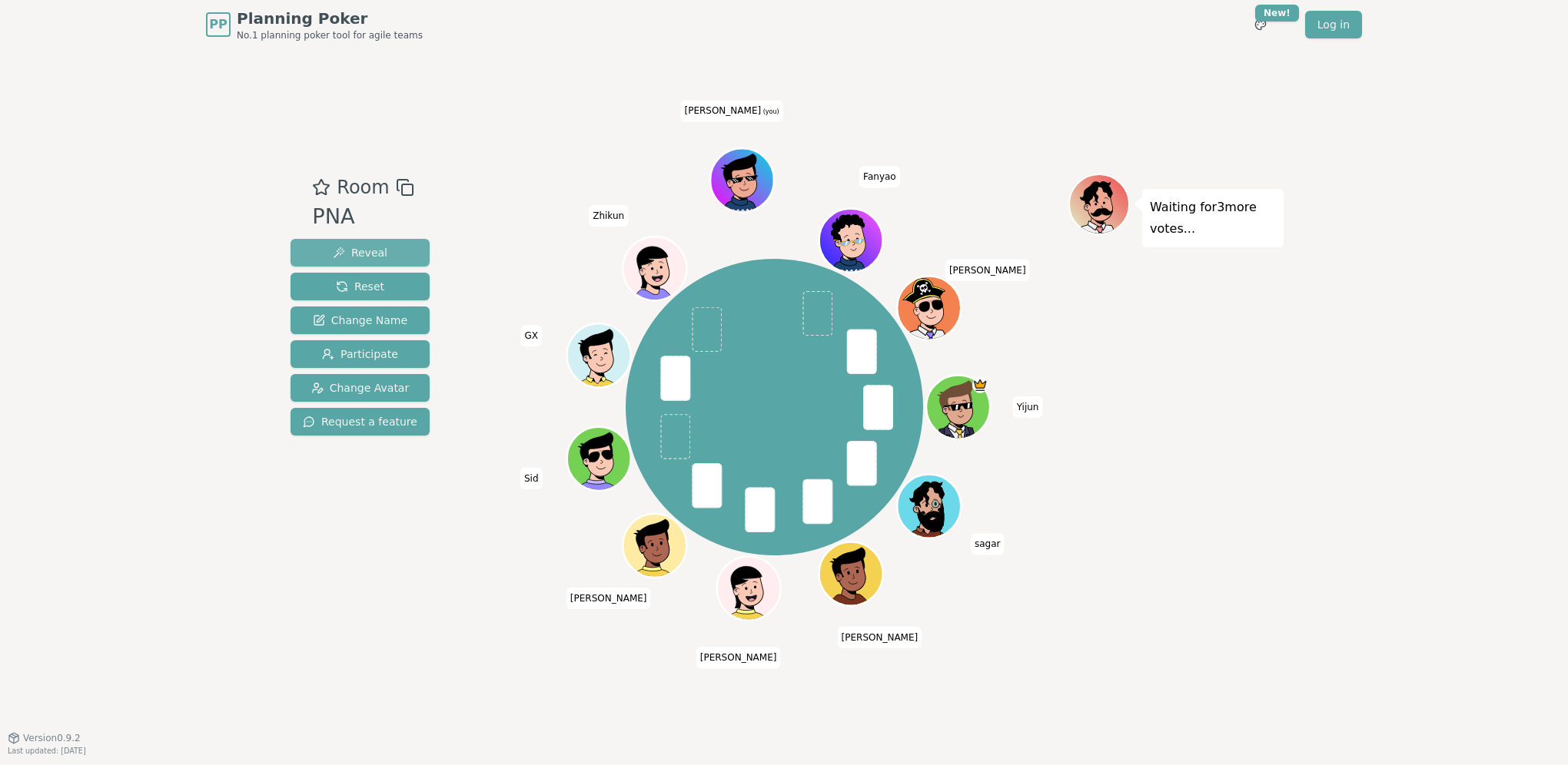
click at [377, 255] on span "Reveal" at bounding box center [360, 252] width 54 height 15
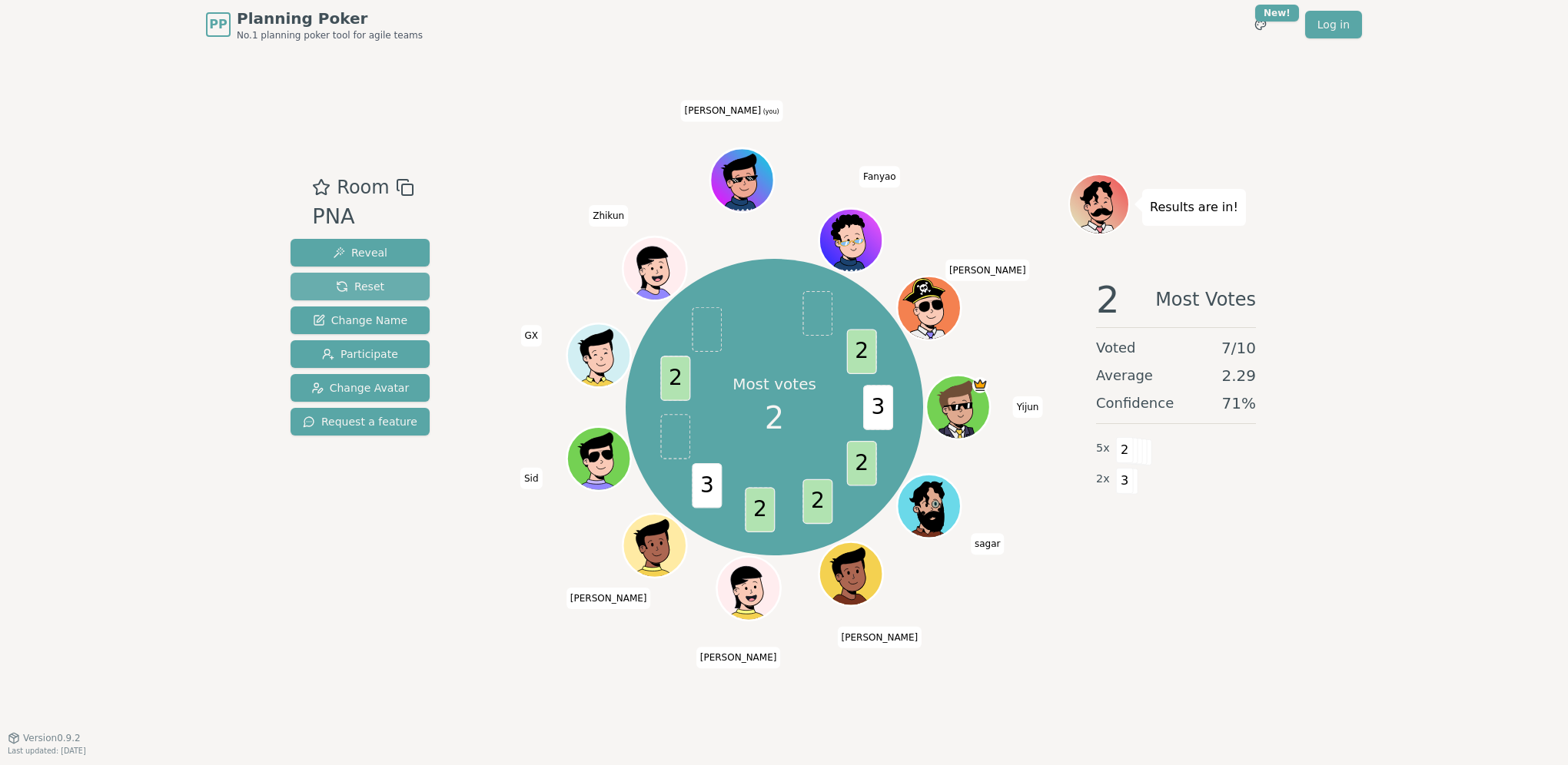
click at [368, 289] on span "Reset" at bounding box center [360, 286] width 48 height 15
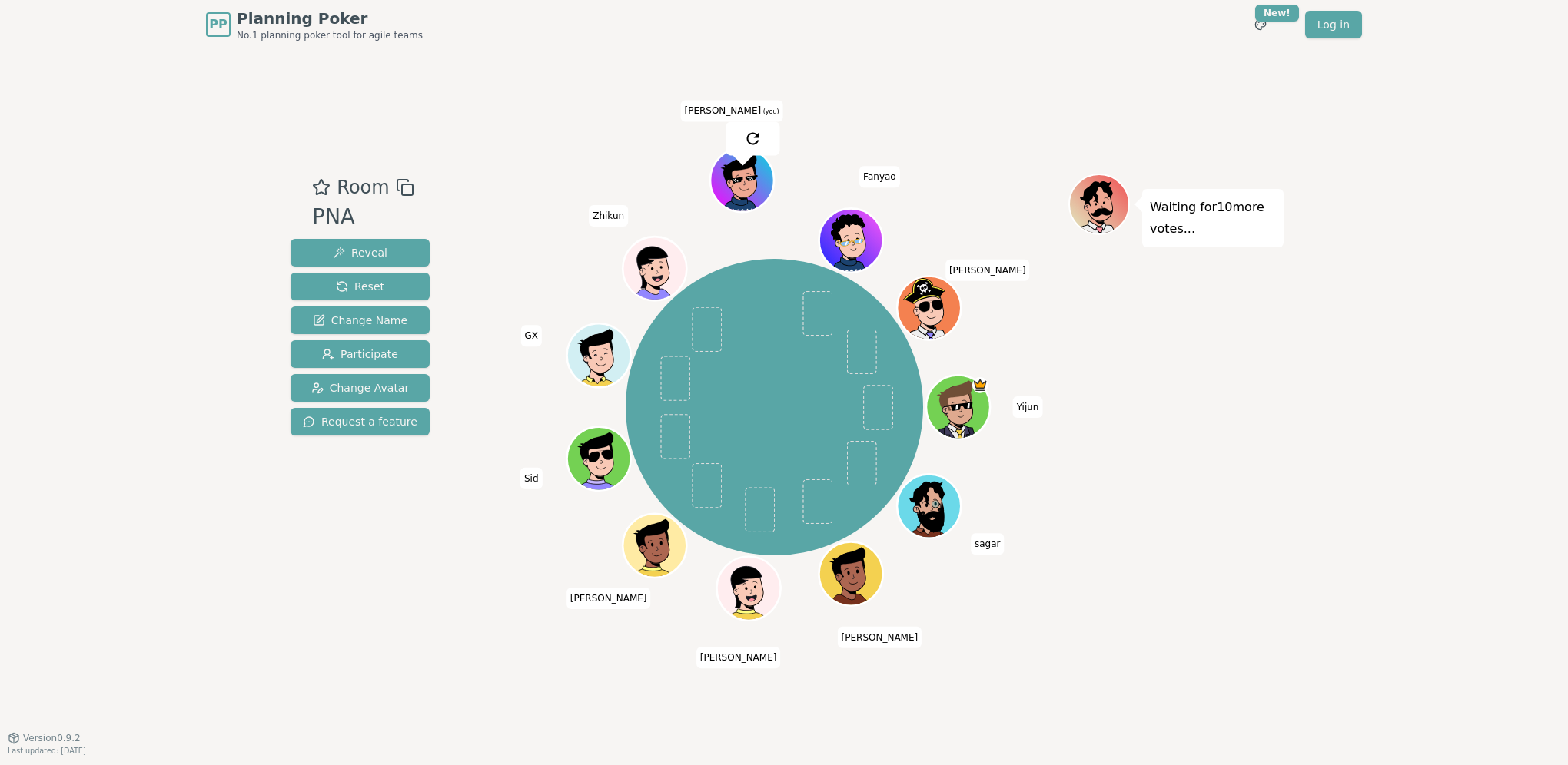
click at [514, 123] on div "Room PNA Reveal Reset Change Name Participate Change Avatar Request a feature Y…" at bounding box center [783, 394] width 999 height 688
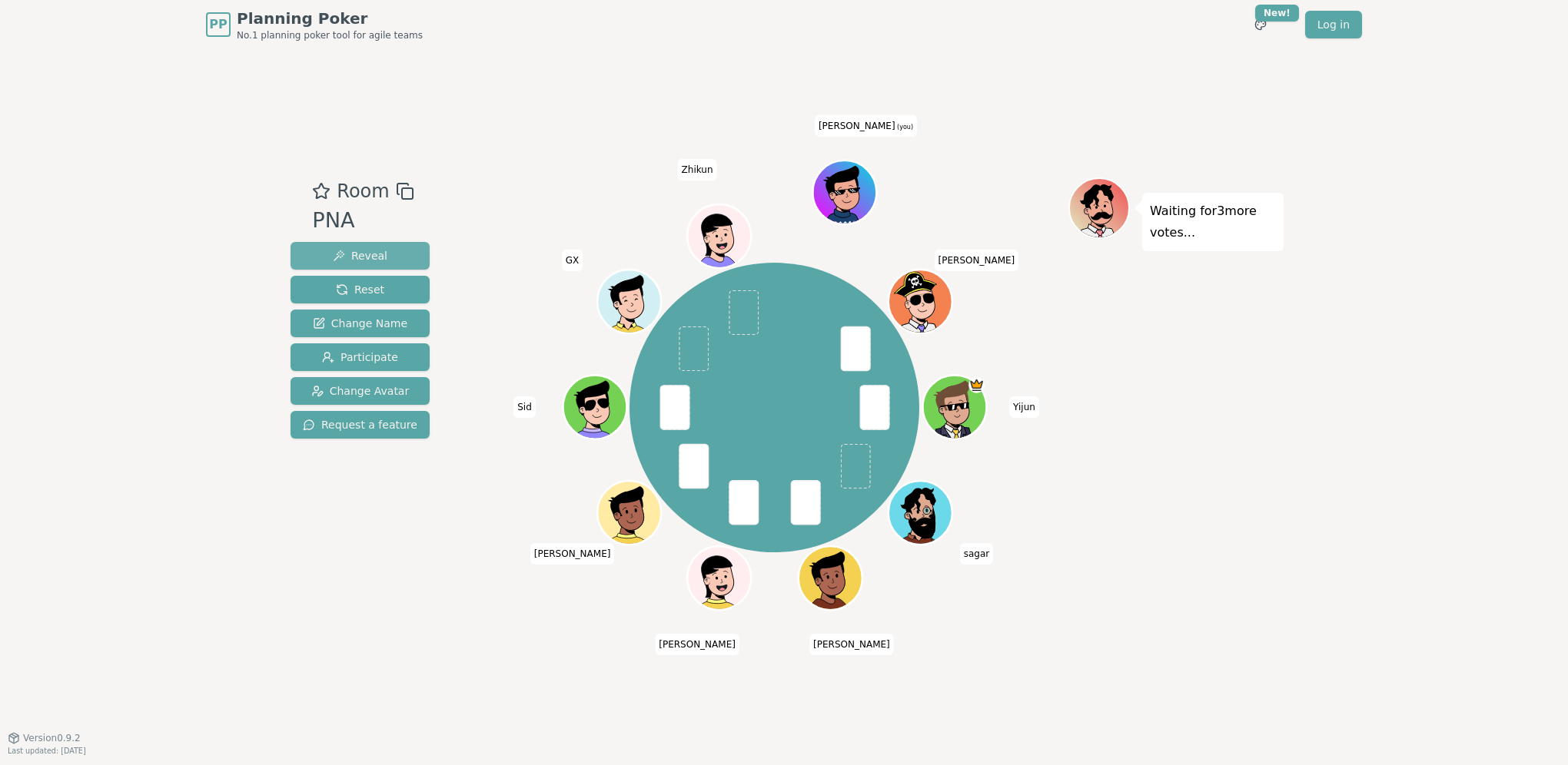
click at [365, 260] on span "Reveal" at bounding box center [360, 256] width 54 height 15
